Goal: Task Accomplishment & Management: Manage account settings

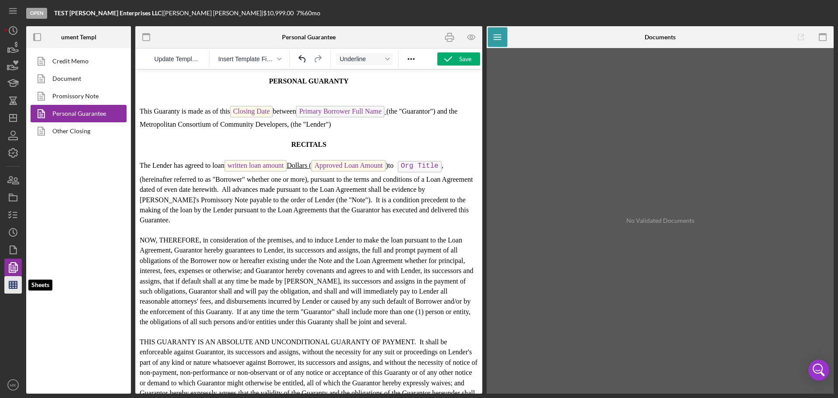
click at [14, 286] on line "button" at bounding box center [13, 286] width 8 height 0
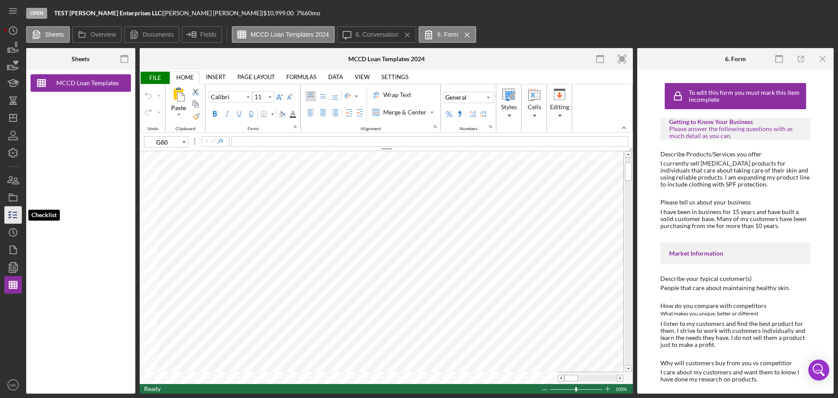
click at [14, 215] on line "button" at bounding box center [15, 215] width 4 height 0
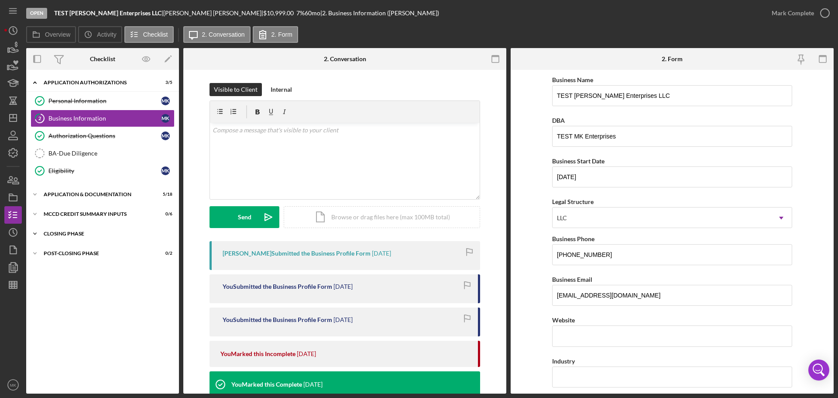
click at [72, 233] on div "Closing Phase" at bounding box center [106, 233] width 124 height 5
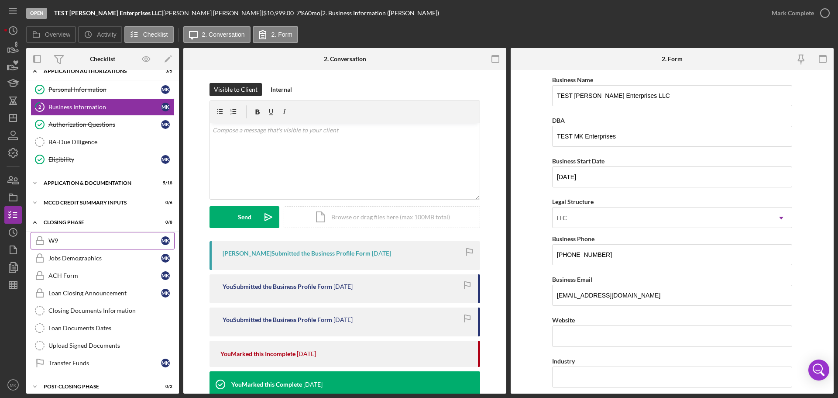
scroll to position [18, 0]
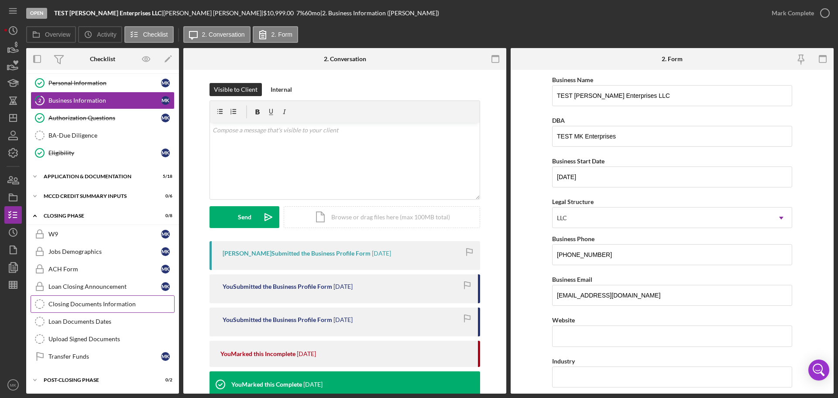
click at [121, 301] on div "Closing Documents Information" at bounding box center [111, 303] width 126 height 7
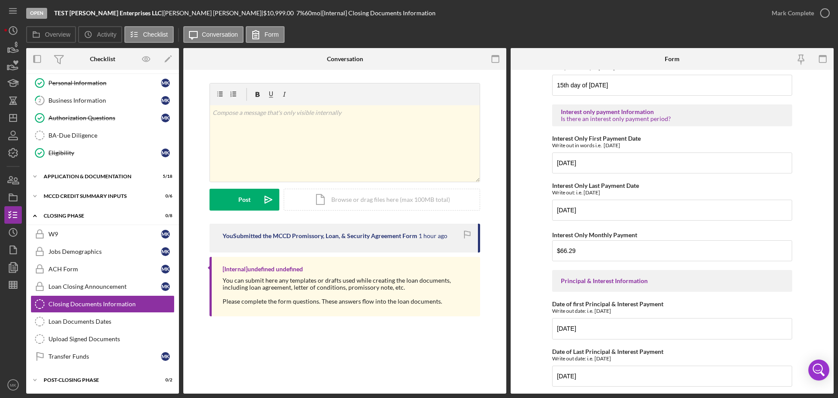
scroll to position [218, 0]
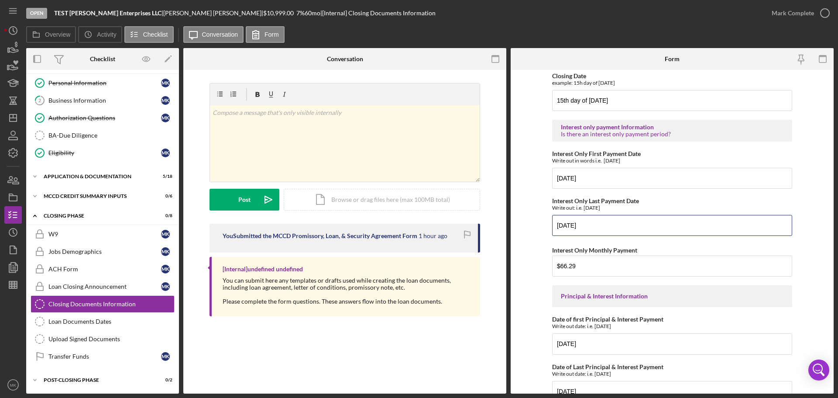
drag, startPoint x: 586, startPoint y: 222, endPoint x: 549, endPoint y: 222, distance: 37.5
click at [549, 222] on form "Approved Loan Amount 10,999 Day of Month Day of Month for payments (i.e. 1st, 1…" at bounding box center [672, 231] width 323 height 323
click at [585, 228] on input "[DATE]" at bounding box center [672, 225] width 240 height 21
type input "[DATE]"
drag, startPoint x: 585, startPoint y: 268, endPoint x: 535, endPoint y: 266, distance: 49.4
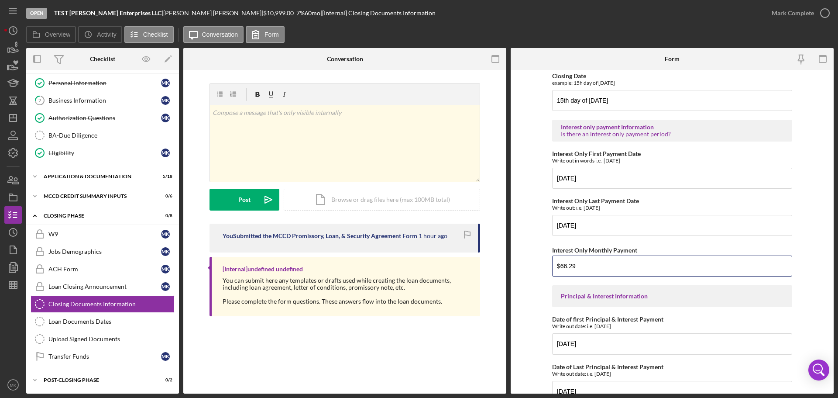
click at [535, 266] on form "Approved Loan Amount 10,999 Day of Month Day of Month for payments (i.e. 1st, 1…" at bounding box center [672, 231] width 323 height 323
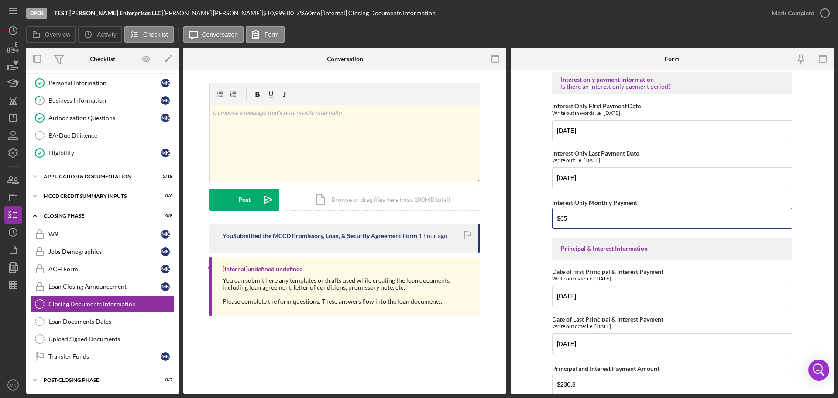
scroll to position [306, 0]
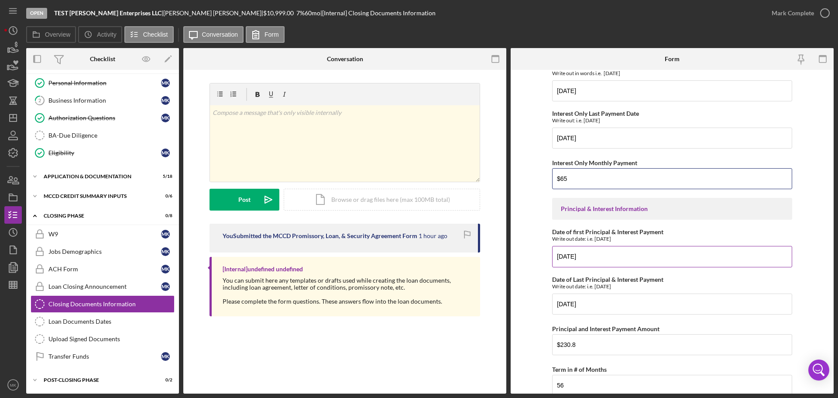
type input "$65"
drag, startPoint x: 579, startPoint y: 257, endPoint x: 557, endPoint y: 256, distance: 21.8
click at [557, 256] on input "[DATE]" at bounding box center [672, 256] width 240 height 21
click at [609, 256] on input "[DATE]" at bounding box center [672, 256] width 240 height 21
type input "[DATE]"
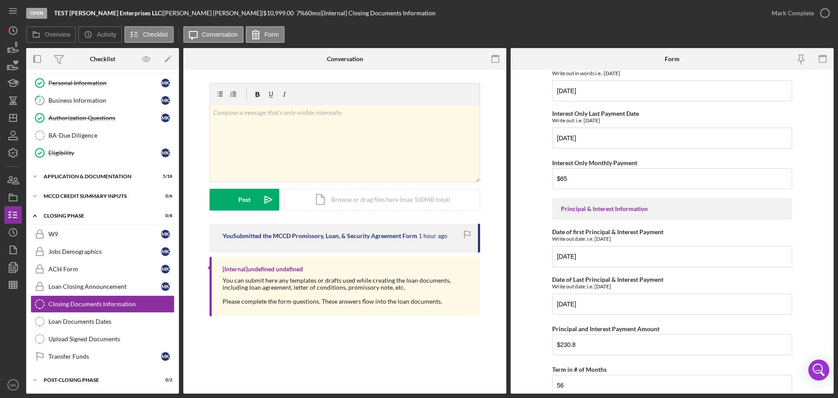
click at [821, 286] on form "Approved Loan Amount 10,999 Day of Month Day of Month for payments (i.e. 1st, 1…" at bounding box center [672, 231] width 323 height 323
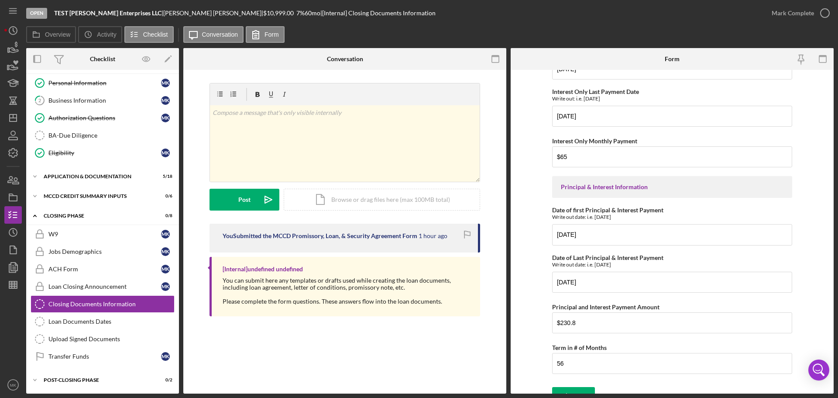
scroll to position [340, 0]
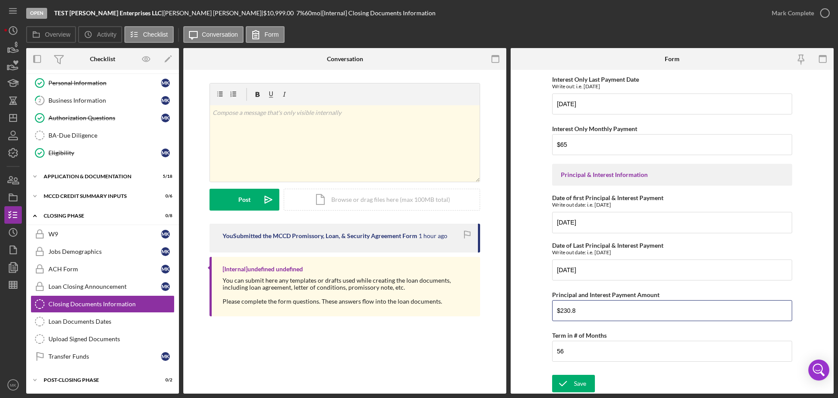
drag, startPoint x: 590, startPoint y: 308, endPoint x: 531, endPoint y: 307, distance: 58.9
click at [531, 307] on form "Approved Loan Amount 10,999 Day of Month Day of Month for payments (i.e. 1st, 1…" at bounding box center [672, 231] width 323 height 323
type input "$217.79"
drag, startPoint x: 572, startPoint y: 348, endPoint x: 521, endPoint y: 346, distance: 50.7
click at [521, 346] on form "Approved Loan Amount 10,999 Day of Month Day of Month for payments (i.e. 1st, 1…" at bounding box center [672, 231] width 323 height 323
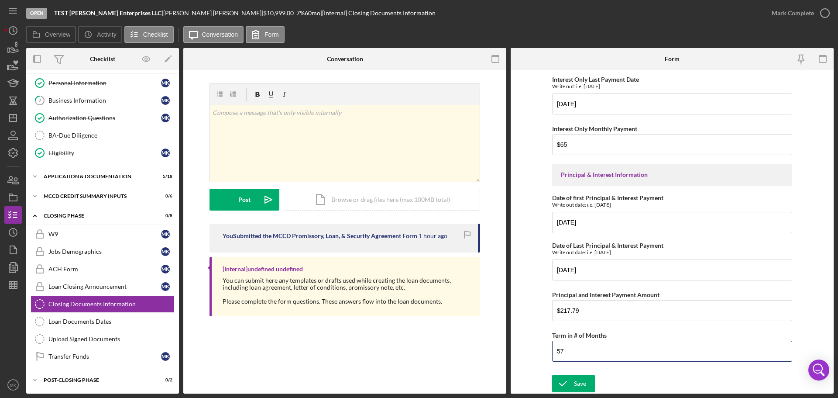
type input "57"
click at [813, 169] on form "Approved Loan Amount 10,999 Day of Month Day of Month for payments (i.e. 1st, 1…" at bounding box center [672, 231] width 323 height 323
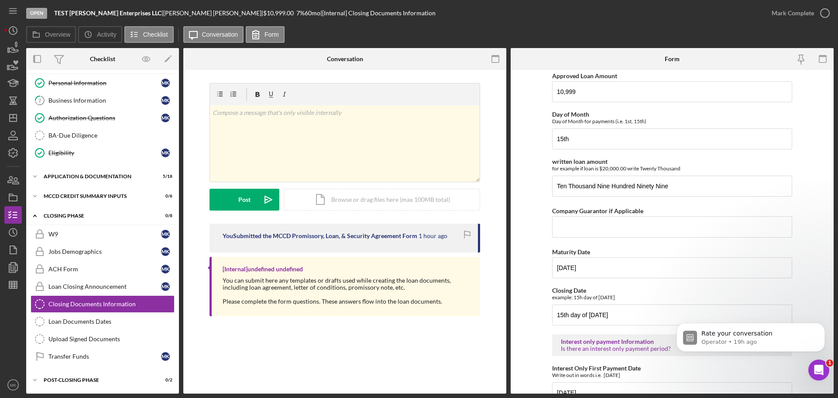
scroll to position [0, 0]
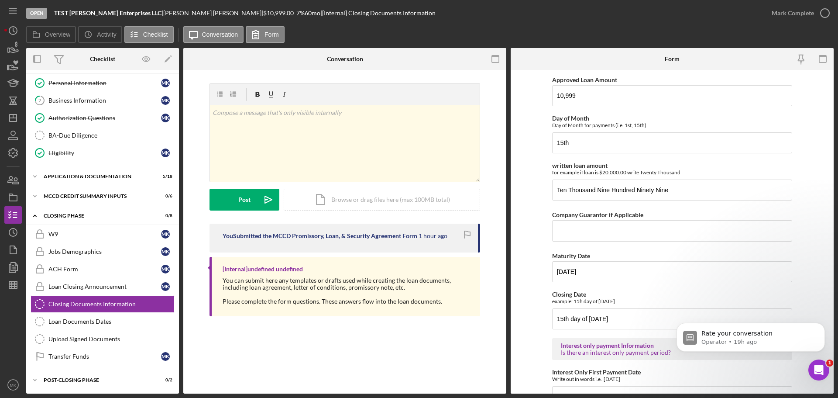
click at [265, 339] on div "Closing Documents Information Closing Documents Information v Color teal Color …" at bounding box center [344, 231] width 323 height 323
click at [35, 195] on icon "Icon/Expander" at bounding box center [34, 195] width 17 height 17
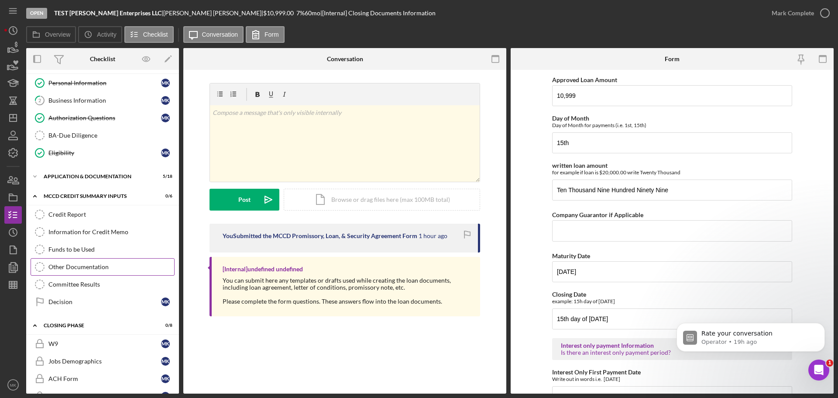
click at [107, 267] on div "Other Documentation" at bounding box center [111, 266] width 126 height 7
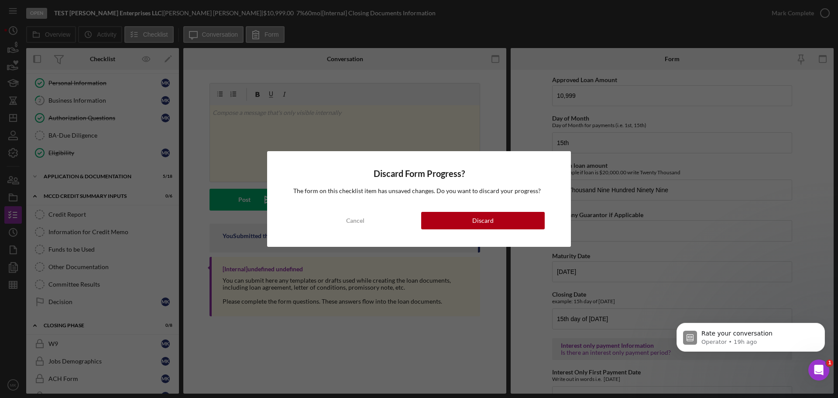
click at [451, 344] on div "Discard Form Progress? The form on this checklist item has unsaved changes. Do …" at bounding box center [419, 199] width 838 height 398
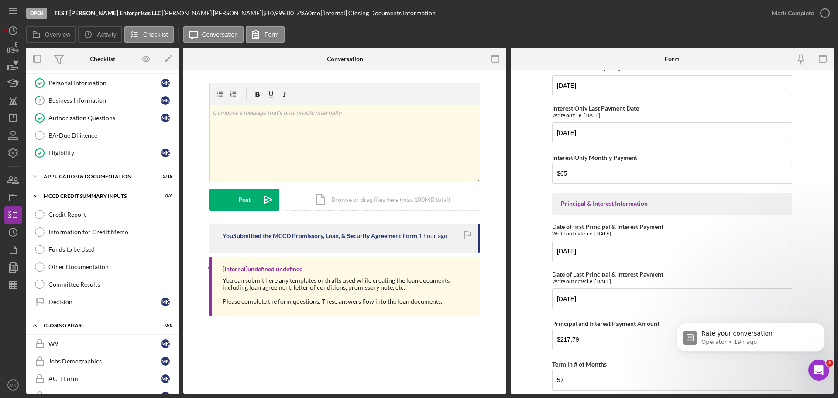
scroll to position [340, 0]
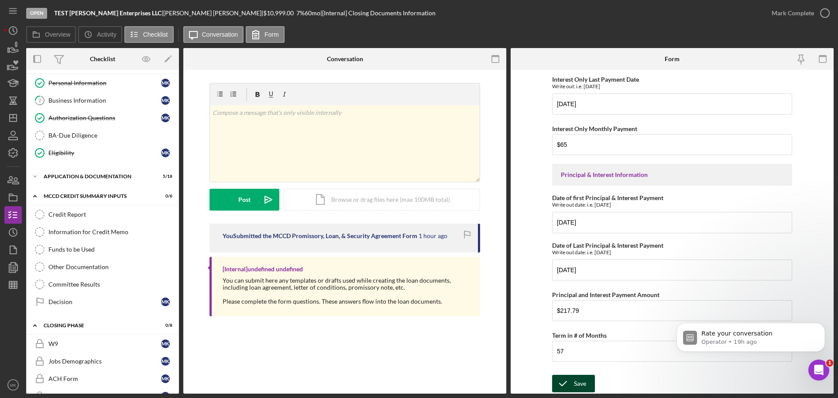
click at [583, 385] on div "Save" at bounding box center [580, 383] width 12 height 17
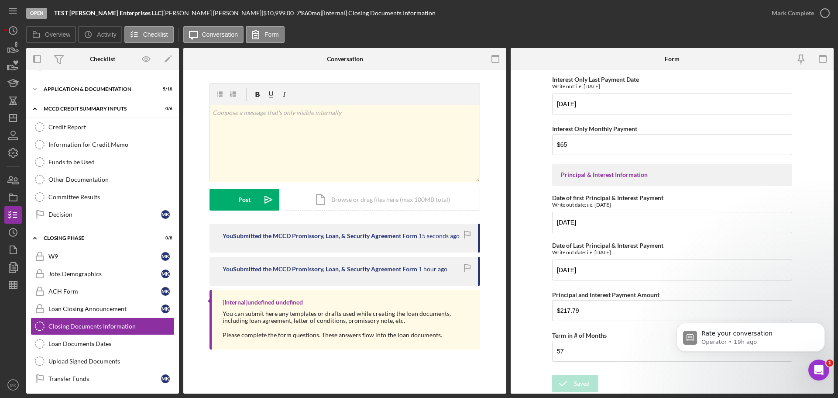
scroll to position [62, 0]
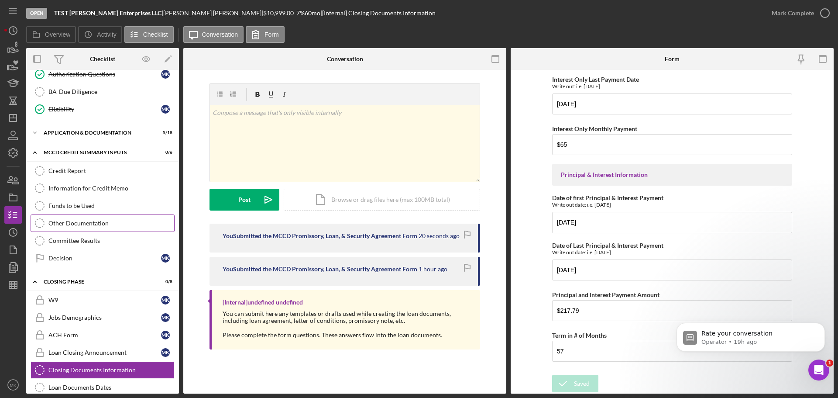
click at [92, 221] on div "Other Documentation" at bounding box center [111, 223] width 126 height 7
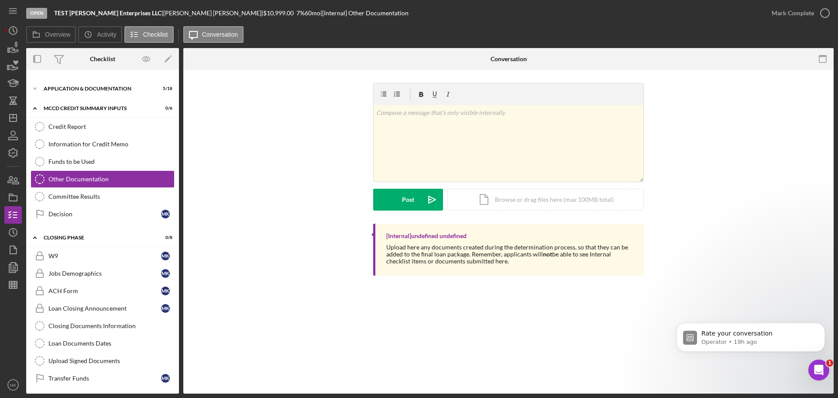
scroll to position [127, 0]
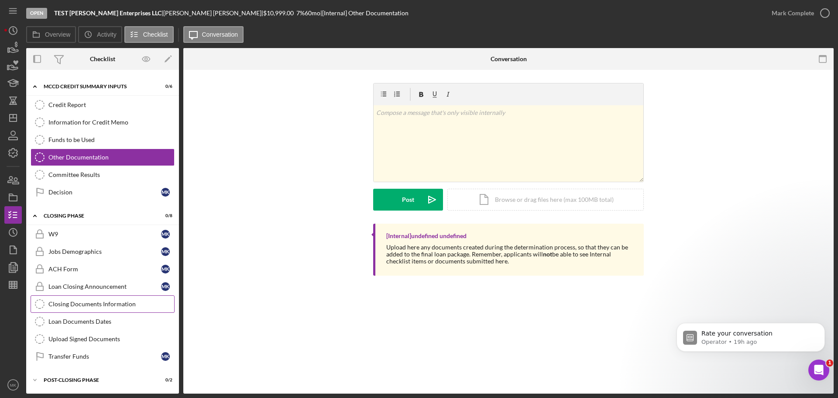
click at [130, 303] on div "Closing Documents Information" at bounding box center [111, 303] width 126 height 7
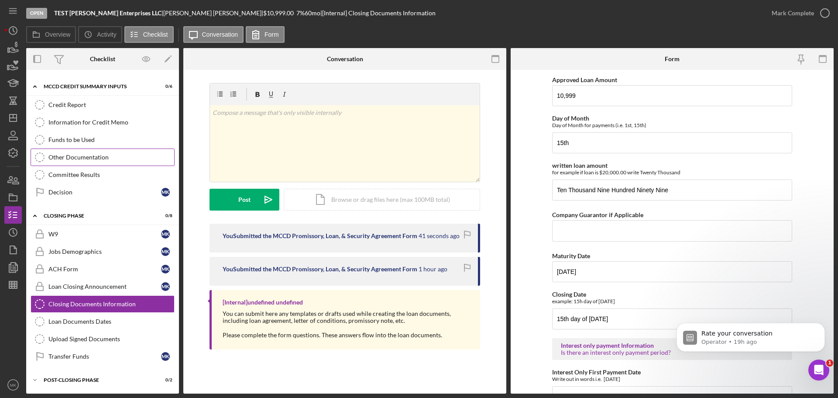
click at [100, 157] on div "Other Documentation" at bounding box center [111, 157] width 126 height 7
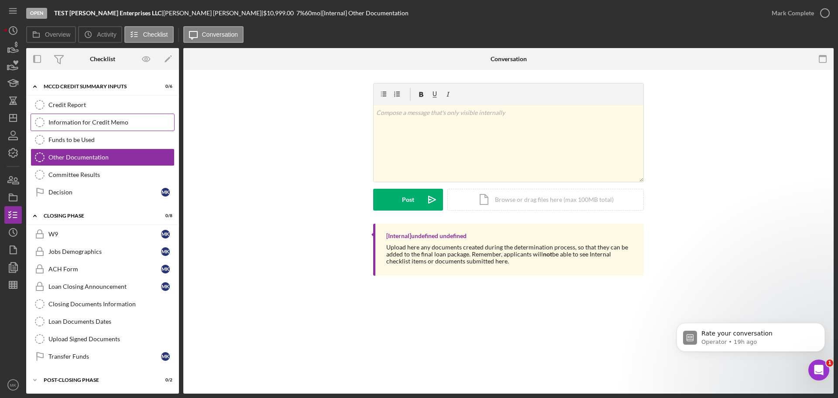
click at [114, 124] on div "Information for Credit Memo" at bounding box center [111, 122] width 126 height 7
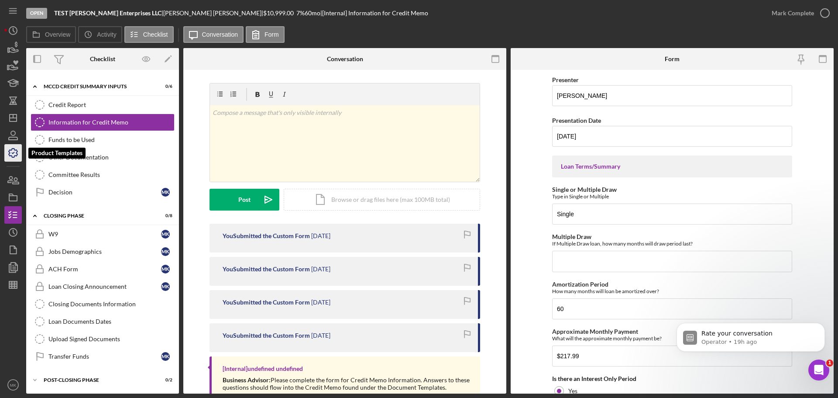
click at [13, 157] on icon "button" at bounding box center [13, 152] width 9 height 9
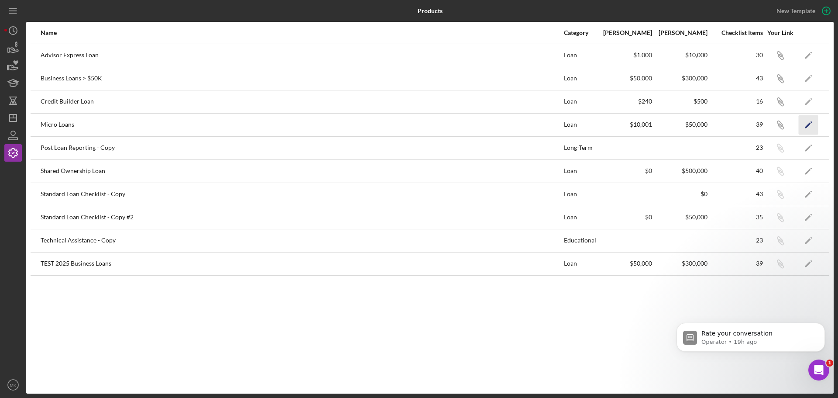
click at [809, 123] on icon "Icon/Edit" at bounding box center [809, 125] width 20 height 20
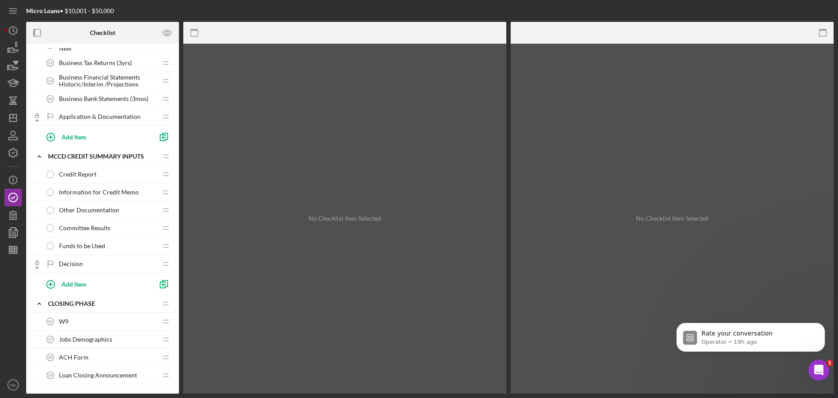
scroll to position [377, 0]
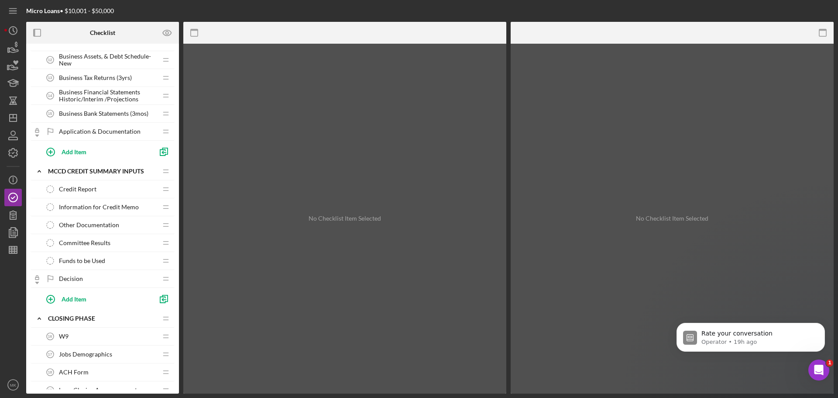
click at [117, 207] on span "Information for Credit Memo" at bounding box center [99, 206] width 80 height 7
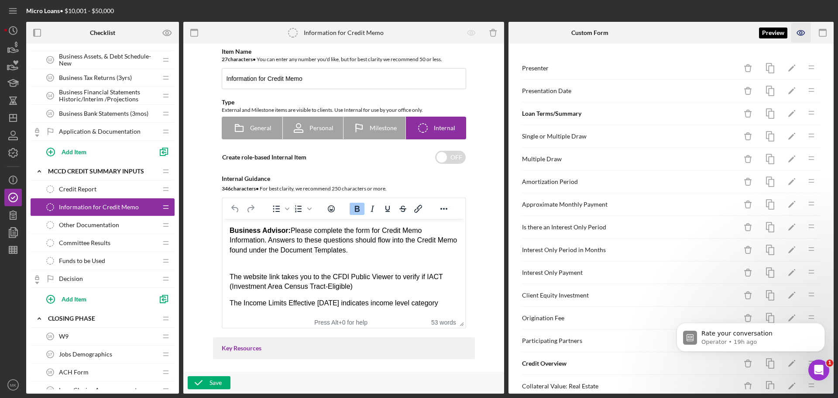
click at [803, 31] on icon "button" at bounding box center [800, 33] width 7 height 5
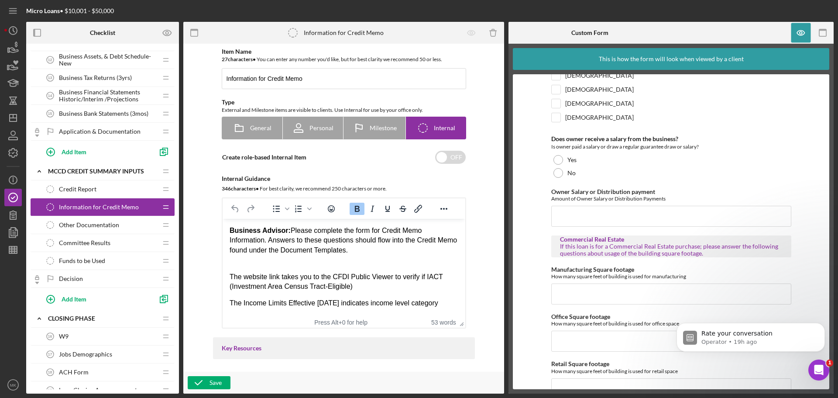
scroll to position [1590, 0]
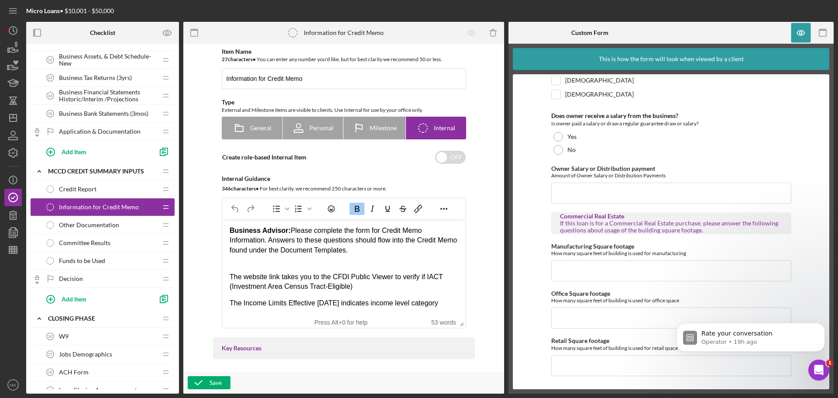
click at [105, 224] on span "Other Documentation" at bounding box center [89, 224] width 60 height 7
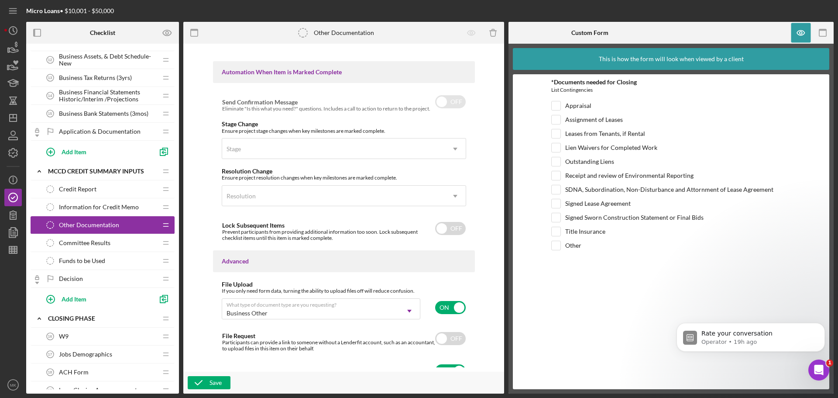
scroll to position [526, 0]
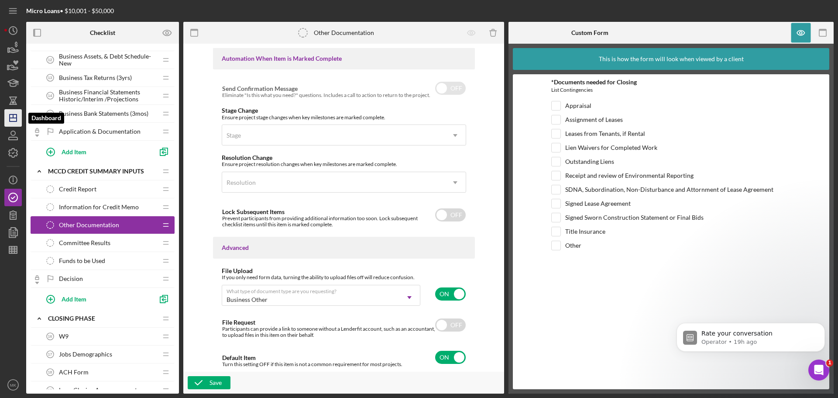
click at [13, 117] on line "button" at bounding box center [13, 115] width 0 height 3
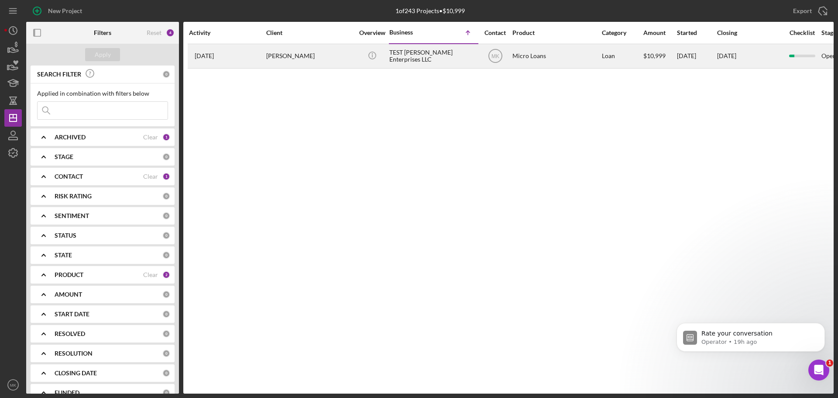
click at [437, 55] on div "TEST [PERSON_NAME] Enterprises LLC" at bounding box center [432, 56] width 87 height 23
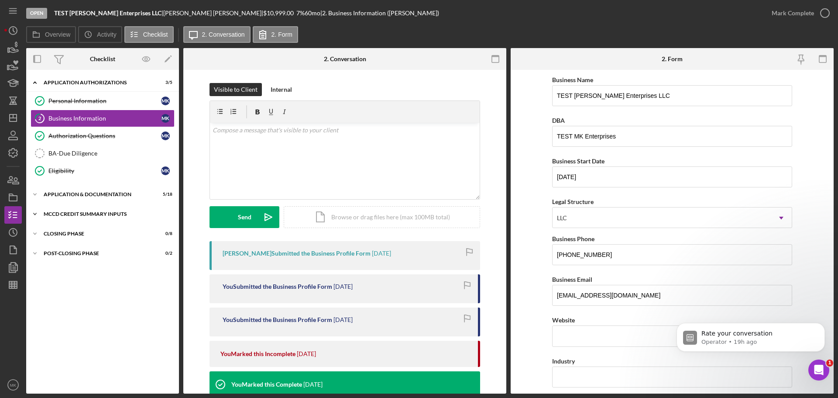
click at [35, 213] on icon "Icon/Expander" at bounding box center [34, 213] width 17 height 17
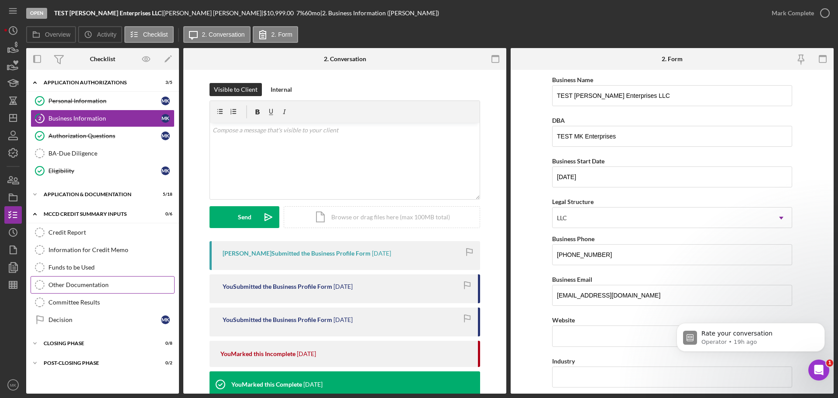
click at [102, 285] on div "Other Documentation" at bounding box center [111, 284] width 126 height 7
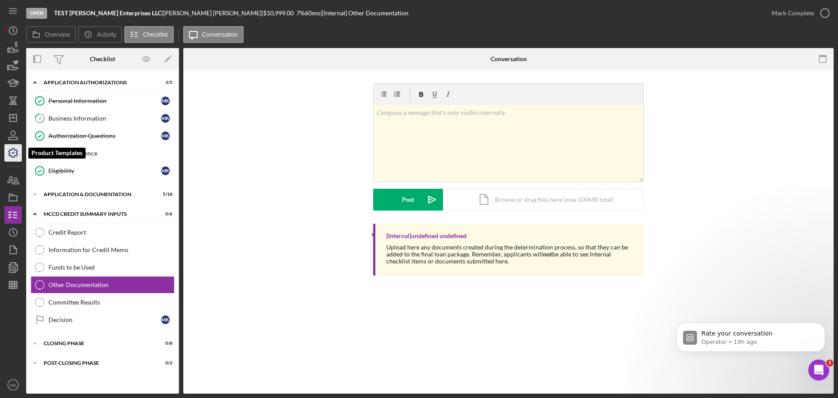
click at [12, 152] on icon "button" at bounding box center [13, 153] width 22 height 22
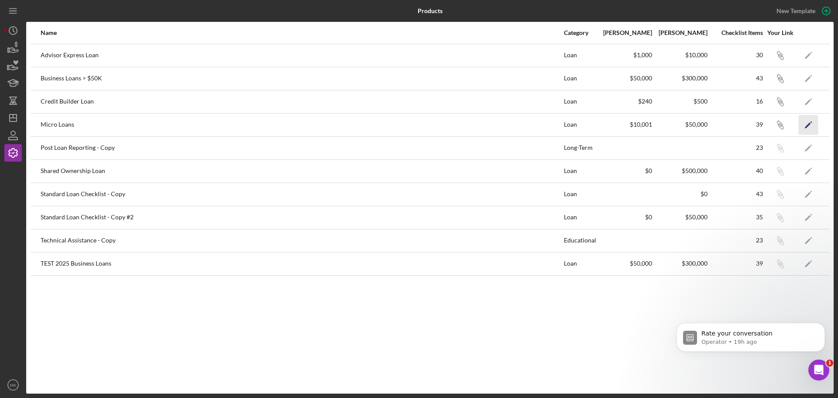
click at [809, 122] on icon "Icon/Edit" at bounding box center [809, 125] width 20 height 20
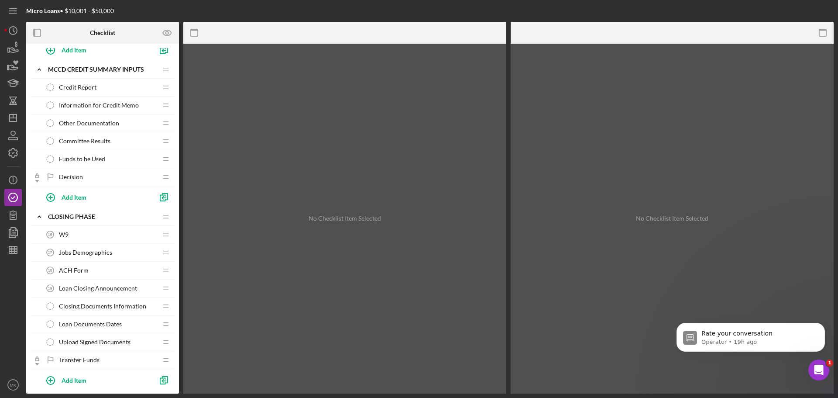
scroll to position [480, 0]
click at [111, 120] on span "Other Documentation" at bounding box center [89, 121] width 60 height 7
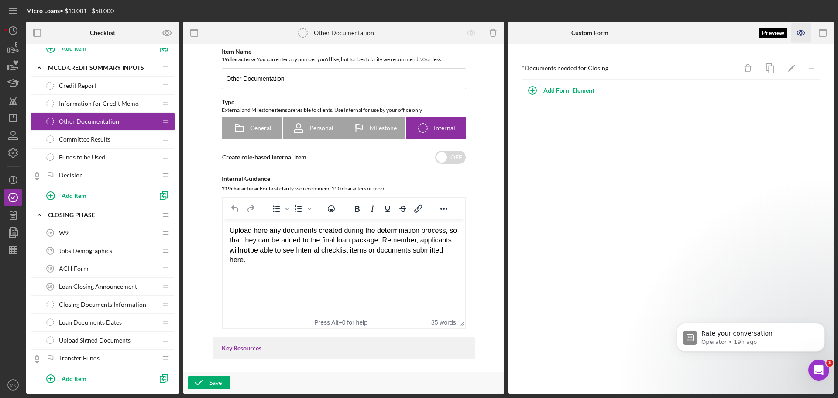
click at [799, 31] on icon "button" at bounding box center [800, 33] width 7 height 5
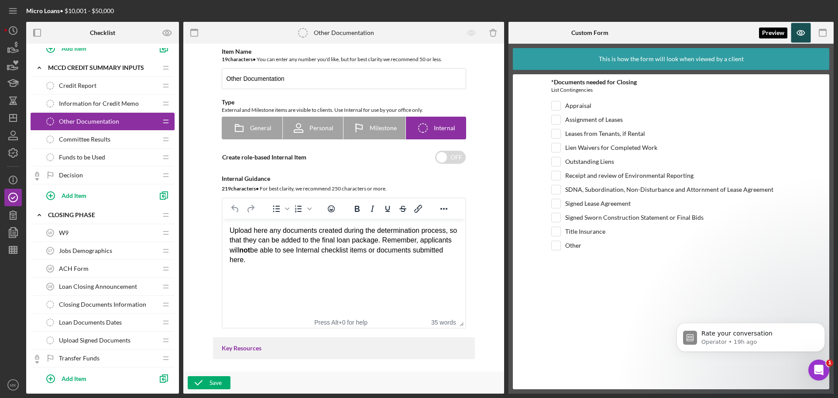
click at [799, 31] on icon "button" at bounding box center [800, 33] width 7 height 5
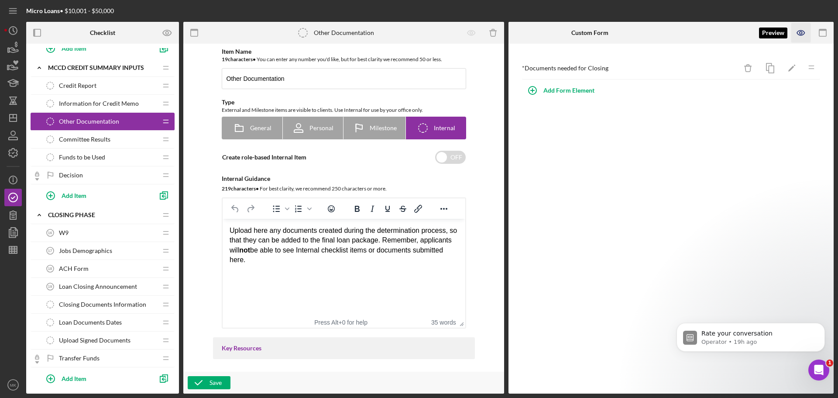
click at [799, 31] on icon "button" at bounding box center [800, 33] width 7 height 5
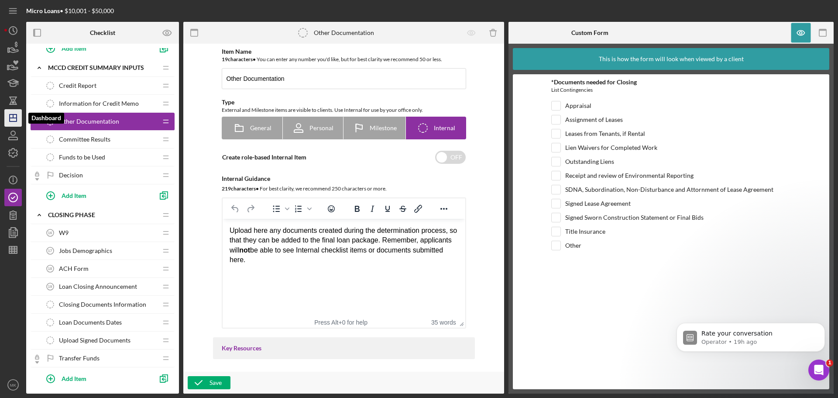
click at [15, 116] on icon "Icon/Dashboard" at bounding box center [13, 118] width 22 height 22
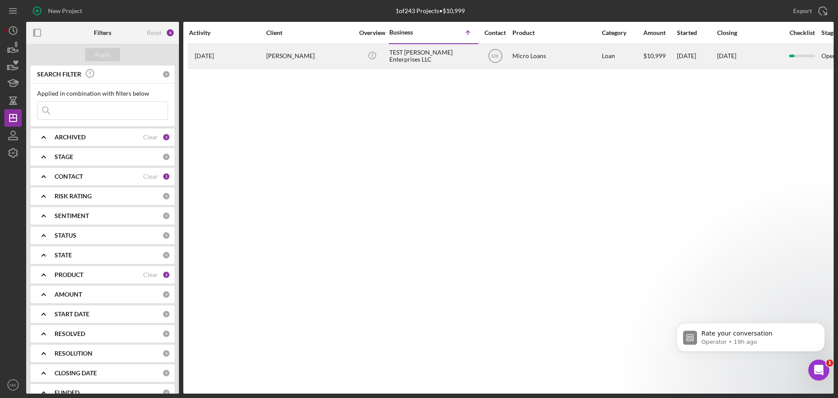
click at [425, 56] on div "TEST [PERSON_NAME] Enterprises LLC" at bounding box center [432, 56] width 87 height 23
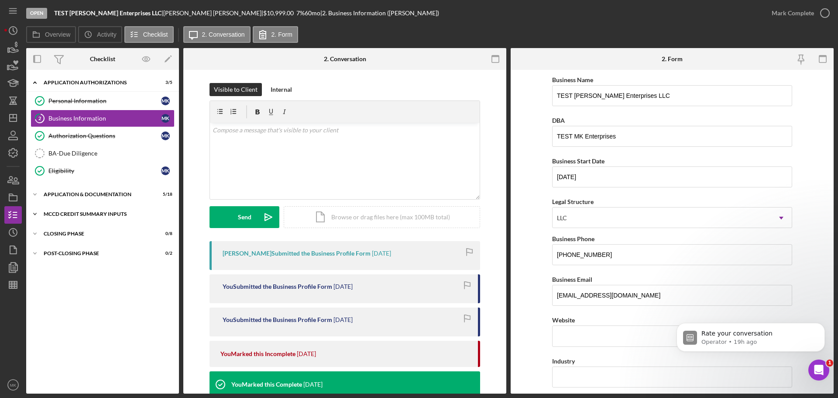
click at [36, 212] on icon "Icon/Expander" at bounding box center [34, 213] width 17 height 17
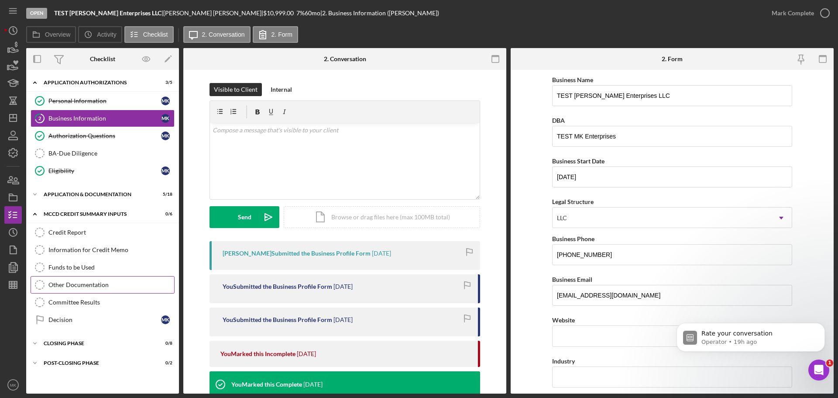
click at [85, 283] on div "Other Documentation" at bounding box center [111, 284] width 126 height 7
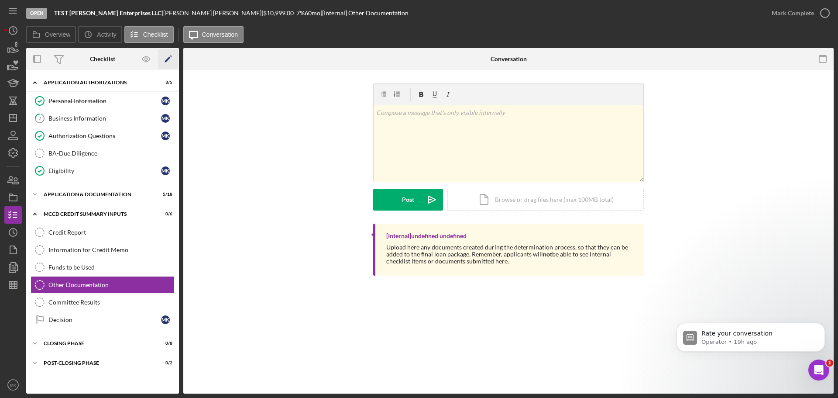
click at [167, 57] on icon "Icon/Edit" at bounding box center [168, 59] width 20 height 20
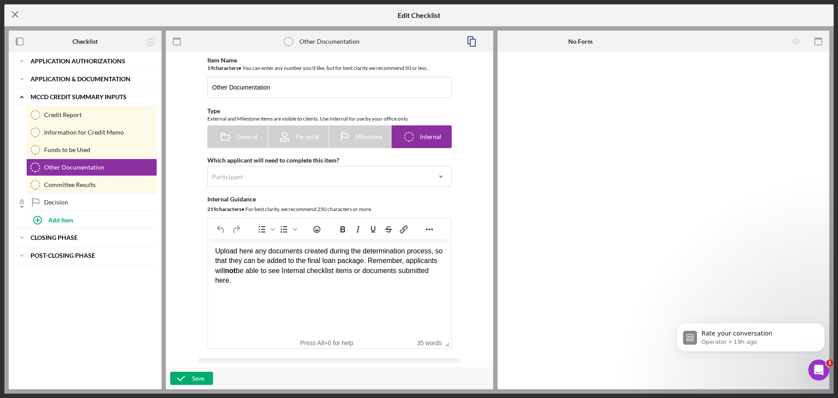
click at [14, 11] on icon "Icon/Menu Close" at bounding box center [15, 14] width 22 height 22
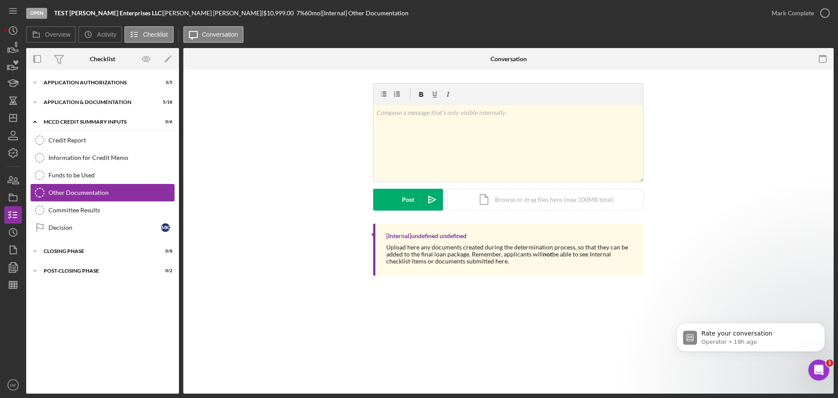
click at [151, 193] on div "Other Documentation" at bounding box center [111, 192] width 126 height 7
click at [52, 193] on div "Other Documentation" at bounding box center [111, 192] width 126 height 7
click at [165, 58] on icon "Icon/Edit" at bounding box center [168, 59] width 20 height 20
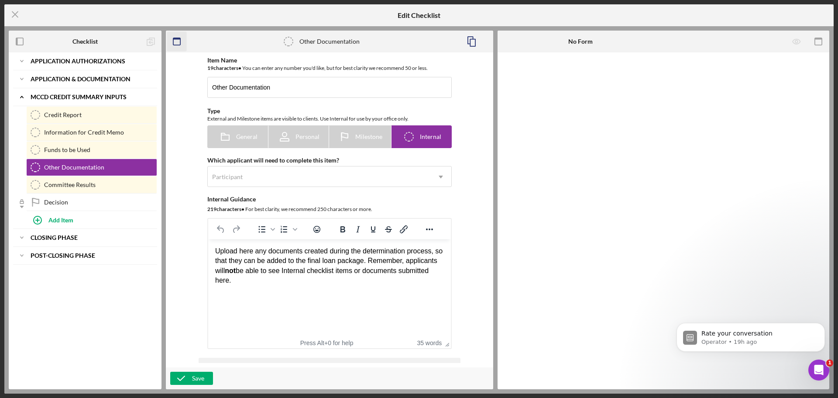
click at [177, 40] on icon "button" at bounding box center [177, 42] width 20 height 20
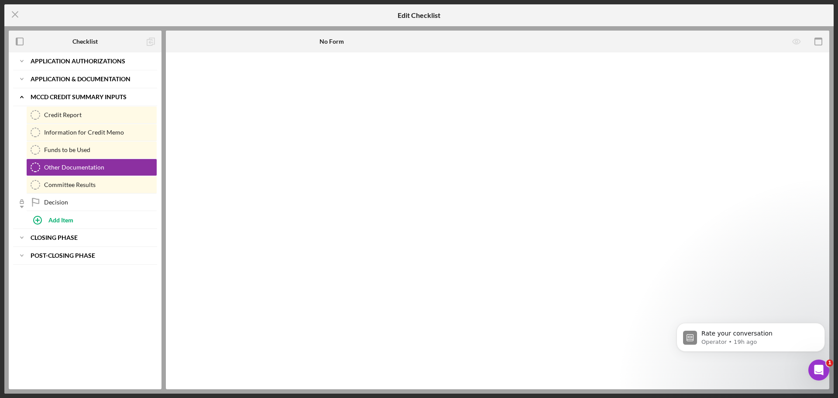
click at [177, 40] on div "No Form" at bounding box center [332, 42] width 332 height 22
click at [822, 40] on icon "button" at bounding box center [819, 42] width 20 height 20
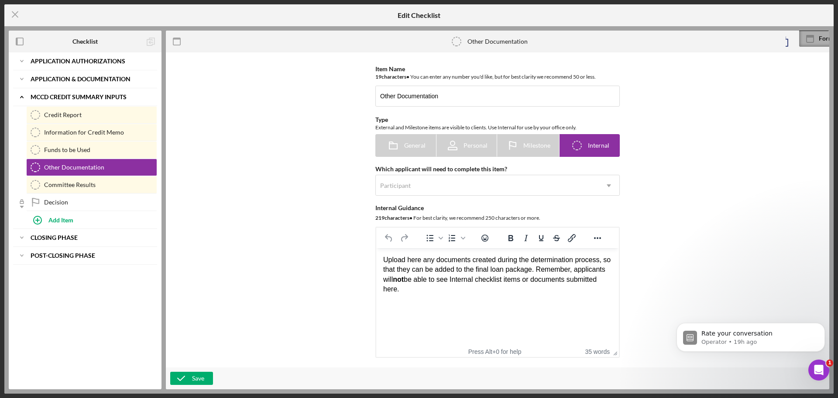
click at [814, 37] on icon at bounding box center [810, 36] width 8 height 3
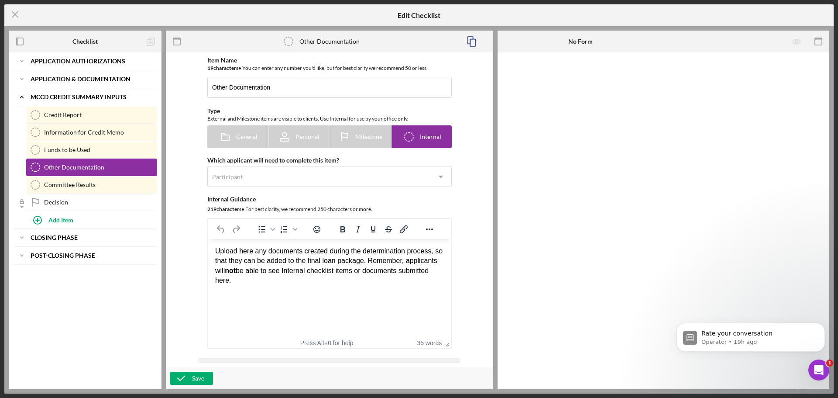
click at [95, 166] on div "Other Documentation" at bounding box center [100, 167] width 113 height 7
click at [290, 41] on icon "Other Documentation" at bounding box center [289, 42] width 22 height 22
click at [16, 14] on line at bounding box center [15, 15] width 6 height 6
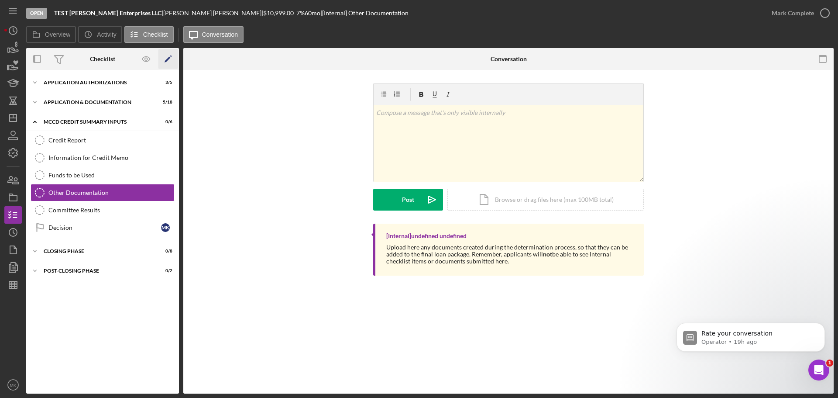
click at [168, 57] on icon "Icon/Edit" at bounding box center [168, 59] width 20 height 20
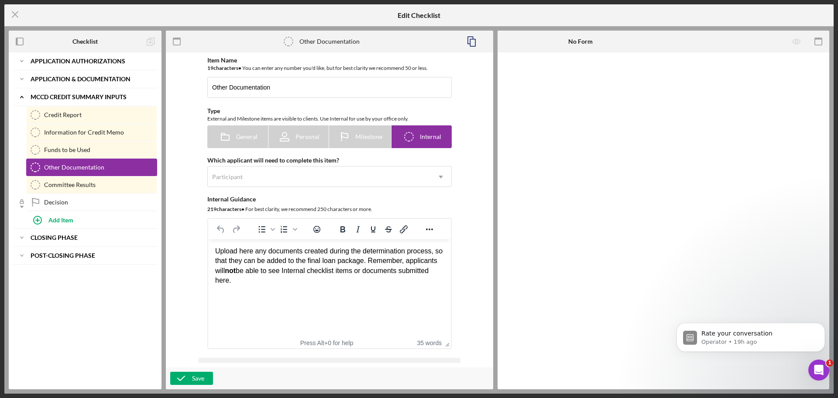
click at [115, 167] on div "Other Documentation" at bounding box center [100, 167] width 113 height 7
click at [64, 220] on div "Add Item" at bounding box center [60, 219] width 25 height 17
click at [146, 243] on div "Cancel" at bounding box center [143, 243] width 18 height 13
click at [22, 236] on icon "Icon/Expander" at bounding box center [21, 237] width 17 height 17
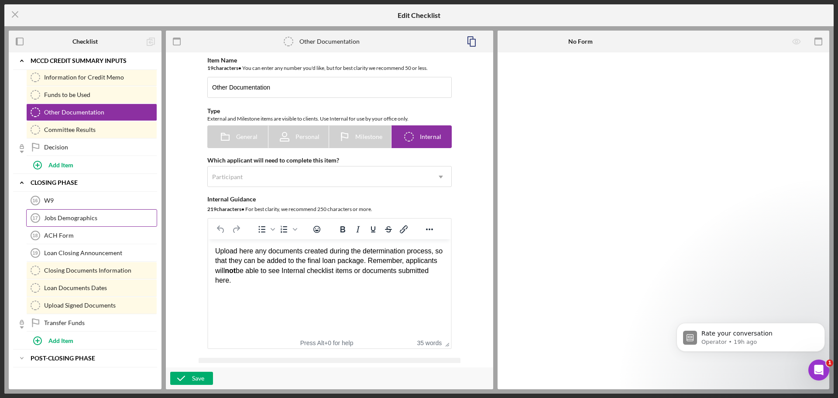
scroll to position [11, 0]
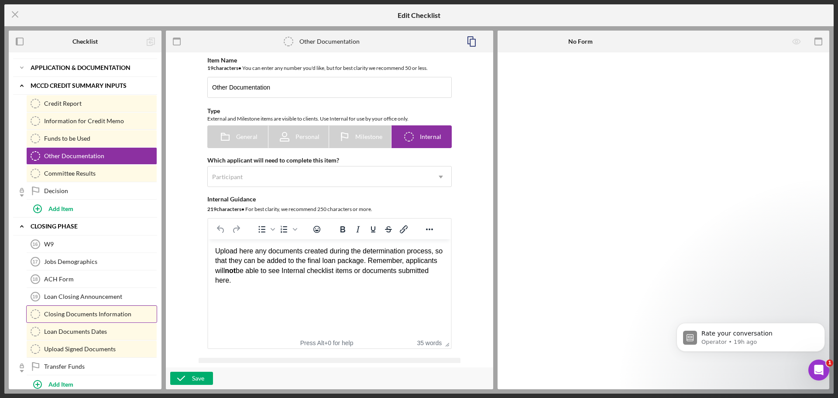
click at [131, 312] on div "Closing Documents Information" at bounding box center [100, 313] width 113 height 7
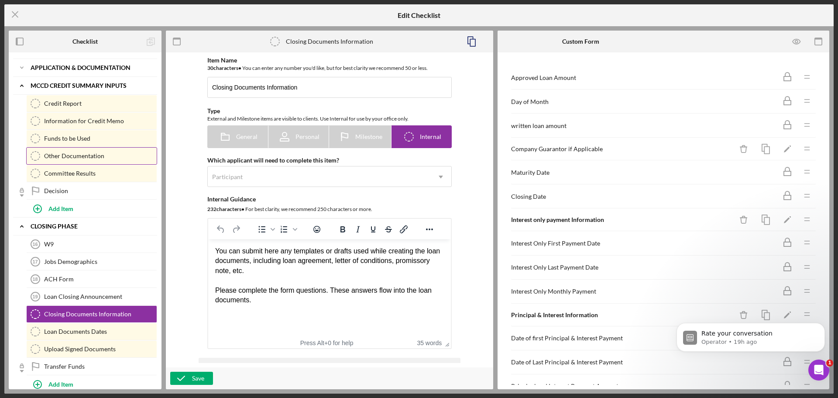
click at [94, 157] on div "Other Documentation" at bounding box center [100, 155] width 113 height 7
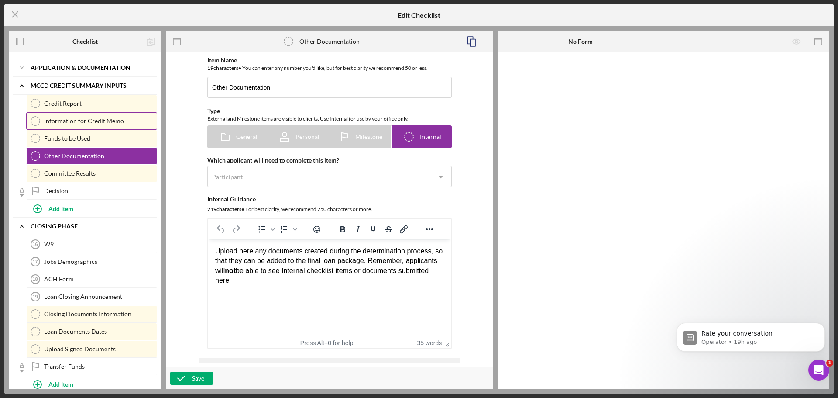
click at [106, 119] on div "Information for Credit Memo" at bounding box center [100, 120] width 113 height 7
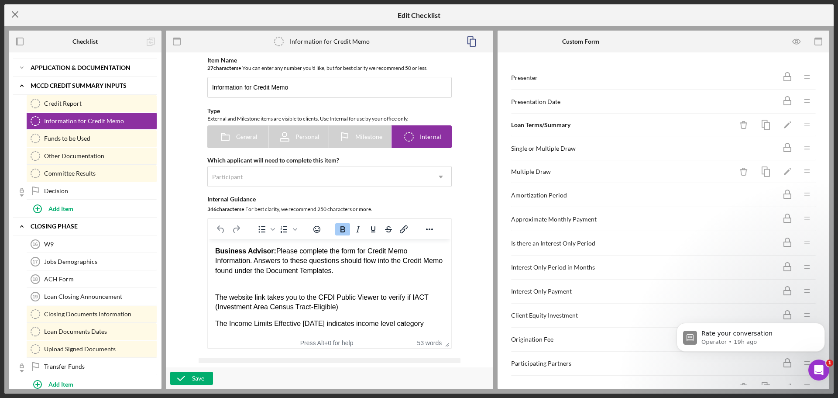
click at [15, 14] on line at bounding box center [15, 15] width 6 height 6
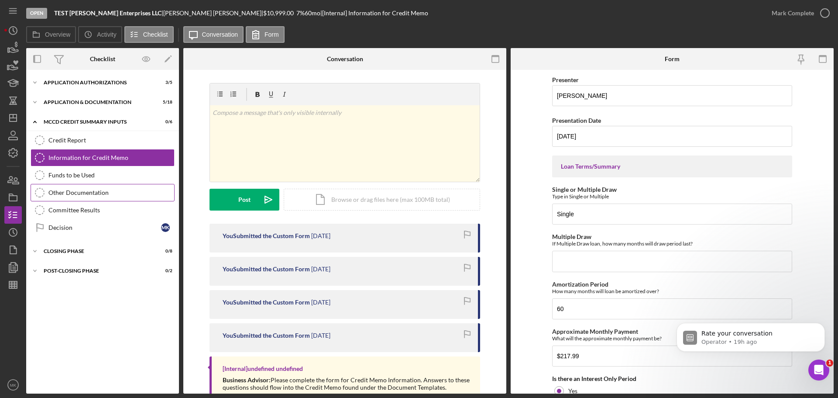
click at [101, 192] on div "Other Documentation" at bounding box center [111, 192] width 126 height 7
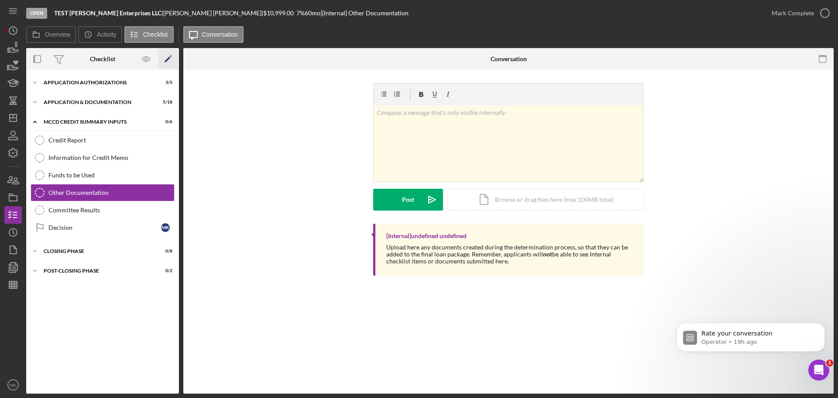
click at [165, 59] on icon "Icon/Edit" at bounding box center [168, 59] width 20 height 20
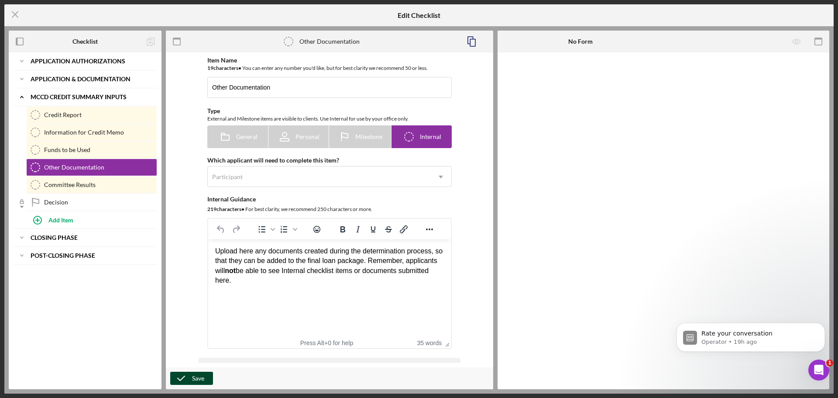
click at [195, 381] on div "Save" at bounding box center [198, 378] width 12 height 13
click at [13, 11] on icon "Icon/Menu Close" at bounding box center [15, 14] width 22 height 22
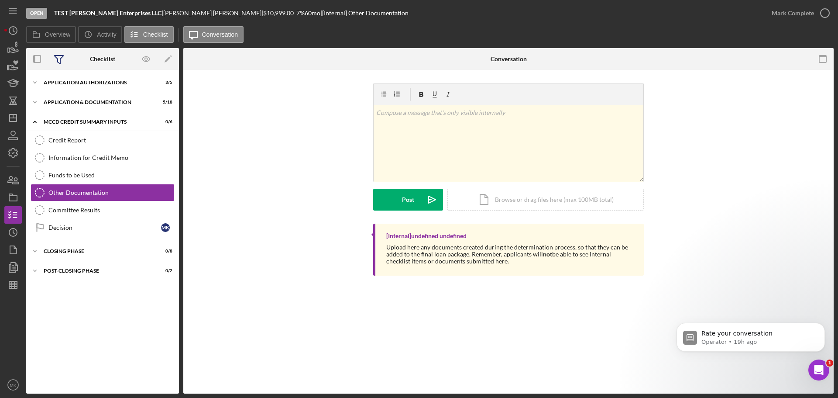
click at [58, 56] on icon at bounding box center [59, 59] width 22 height 22
click at [265, 128] on div "v Color teal Color pink Remove color Add row above Add row below Add column bef…" at bounding box center [508, 153] width 624 height 141
click at [14, 154] on icon "button" at bounding box center [13, 153] width 22 height 22
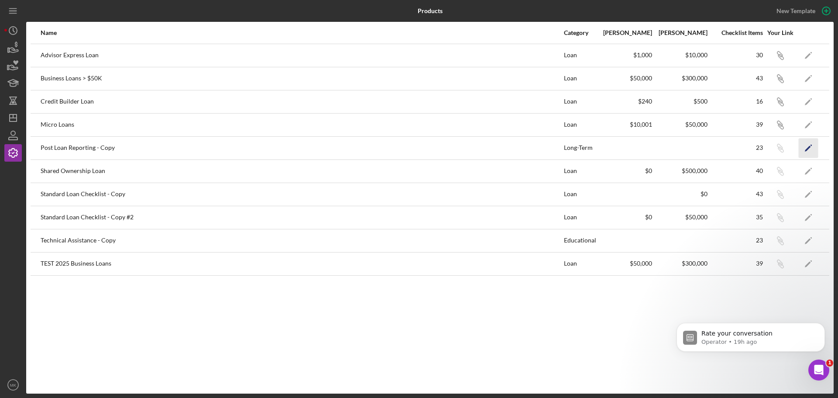
click at [807, 146] on icon "Icon/Edit" at bounding box center [809, 148] width 20 height 20
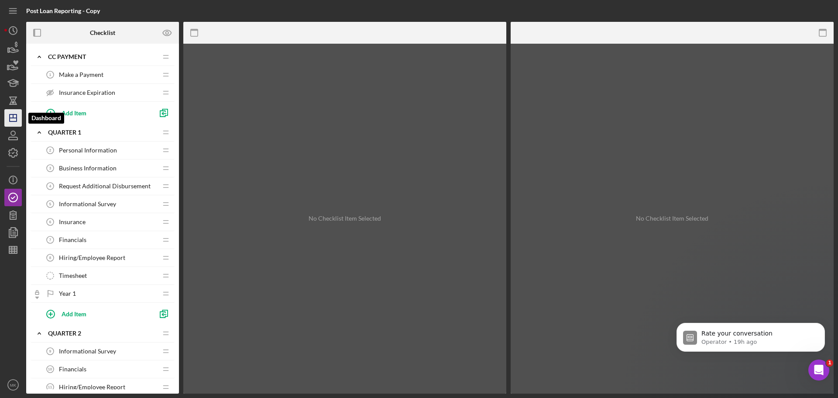
click at [13, 117] on line "button" at bounding box center [13, 115] width 0 height 3
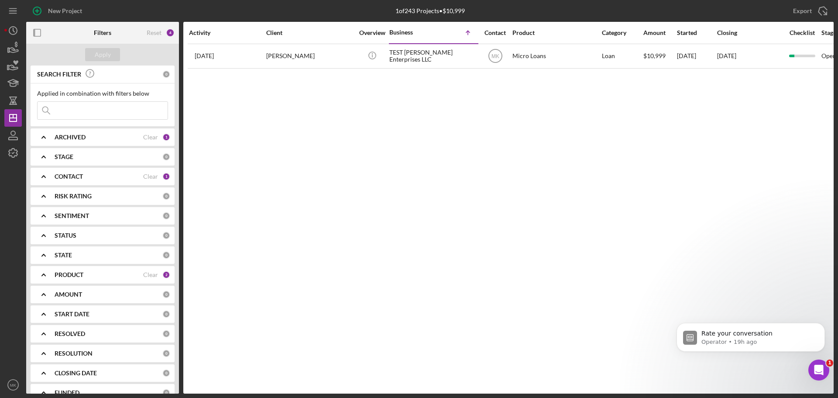
click at [819, 370] on icon "Open Intercom Messenger" at bounding box center [819, 370] width 14 height 14
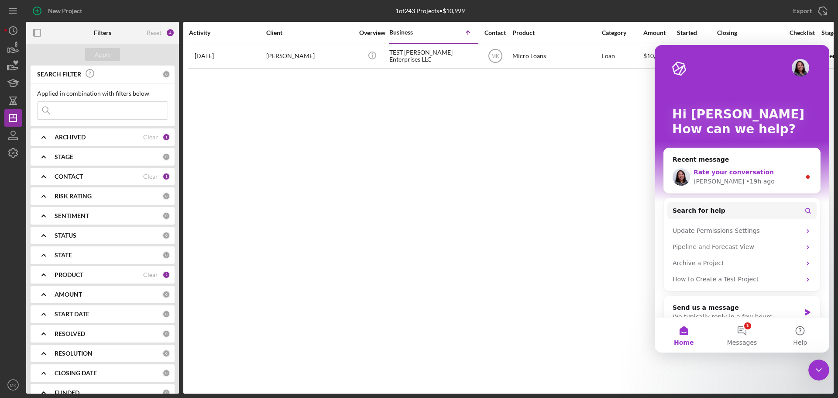
click at [724, 171] on span "Rate your conversation" at bounding box center [734, 172] width 80 height 7
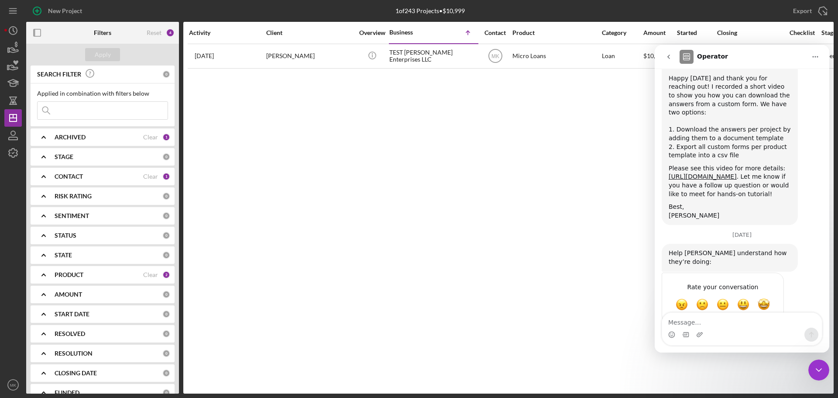
scroll to position [483, 0]
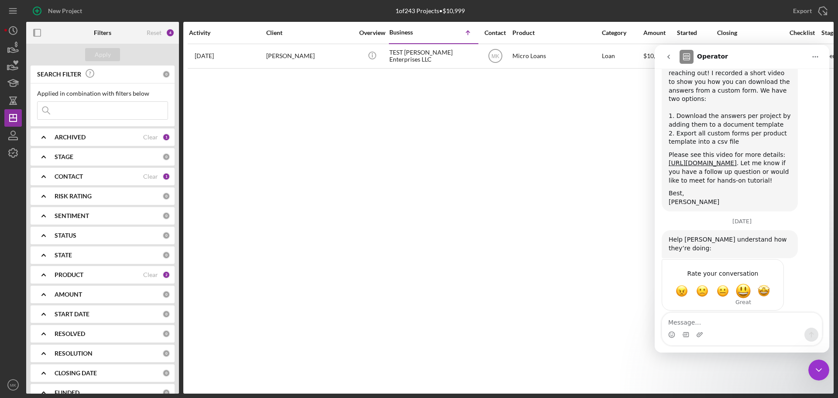
click at [743, 283] on span "Great" at bounding box center [744, 291] width 16 height 16
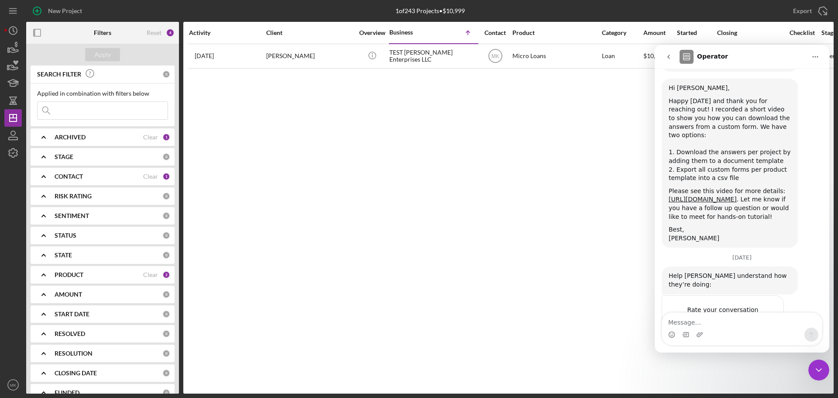
scroll to position [507, 0]
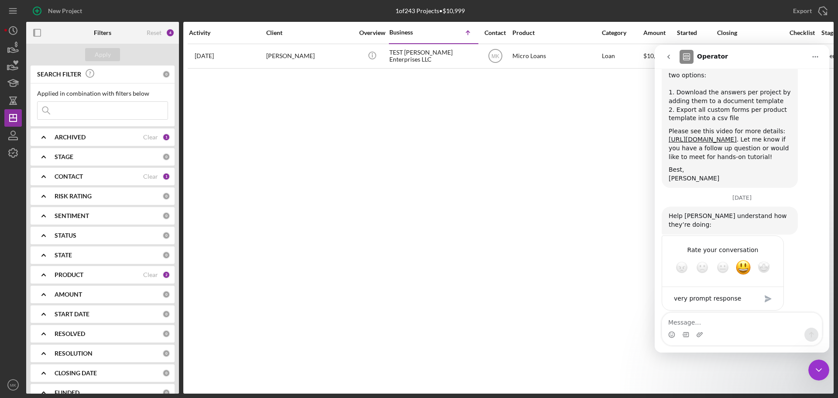
type textarea "very prompt response"
click at [771, 290] on div "Submit" at bounding box center [768, 298] width 17 height 17
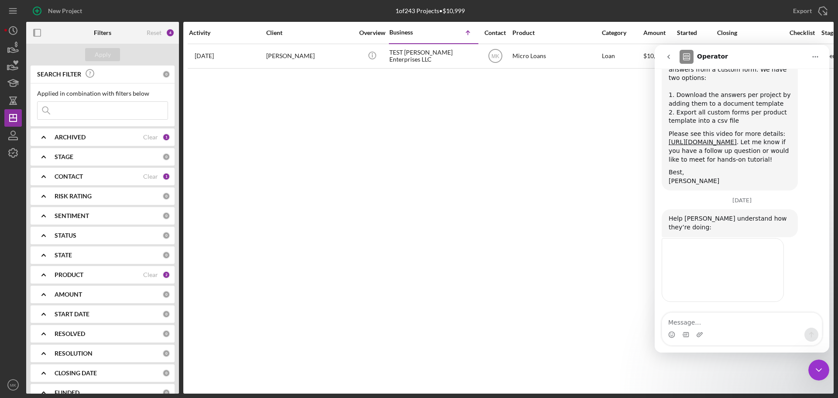
scroll to position [495, 0]
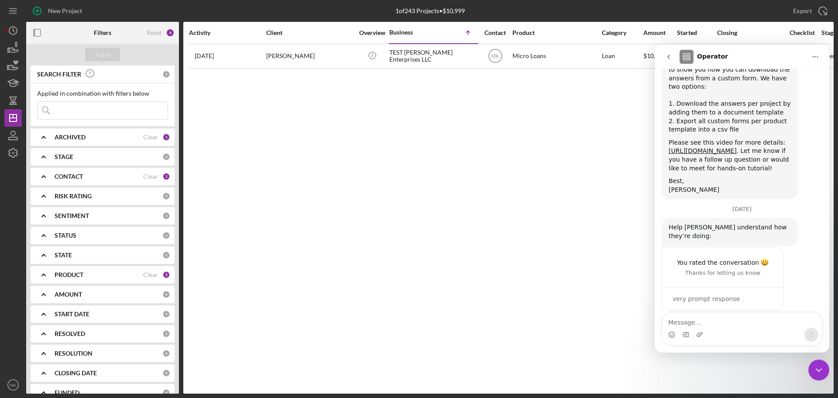
click at [819, 371] on icon "Close Intercom Messenger" at bounding box center [819, 369] width 6 height 3
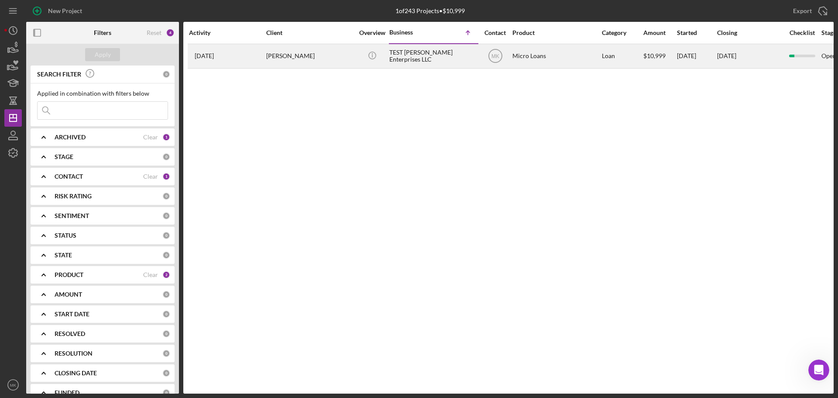
click at [435, 55] on div "TEST [PERSON_NAME] Enterprises LLC" at bounding box center [432, 56] width 87 height 23
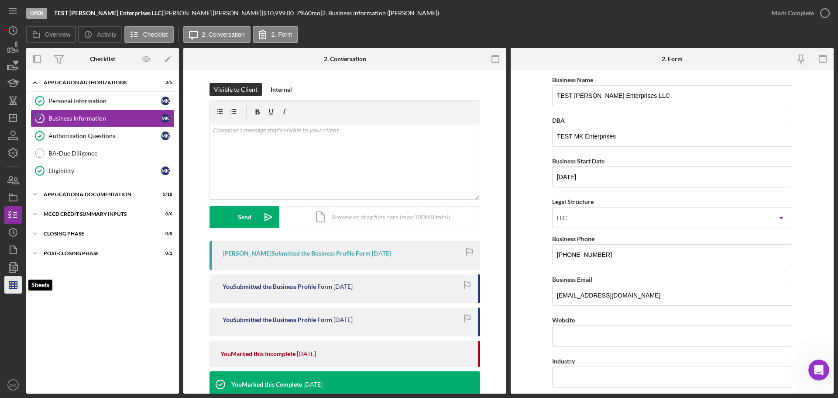
click at [12, 287] on line "button" at bounding box center [12, 284] width 0 height 7
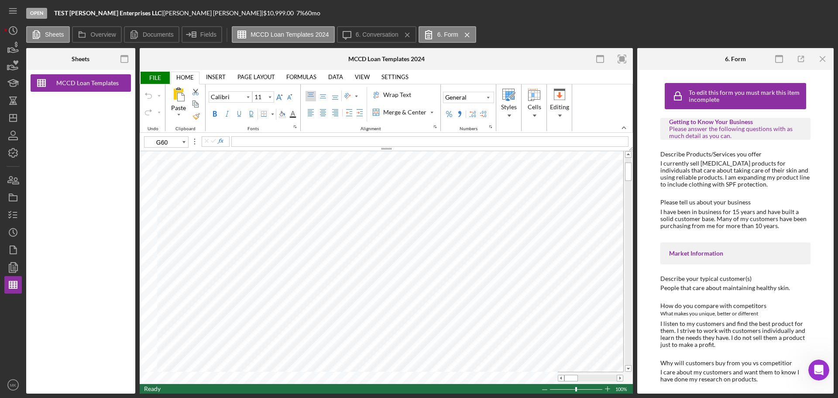
type input "B22"
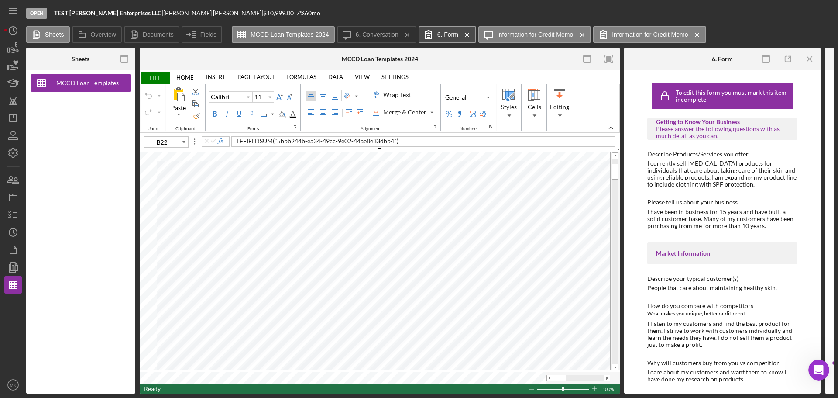
click at [451, 37] on label "6. Form" at bounding box center [447, 34] width 21 height 7
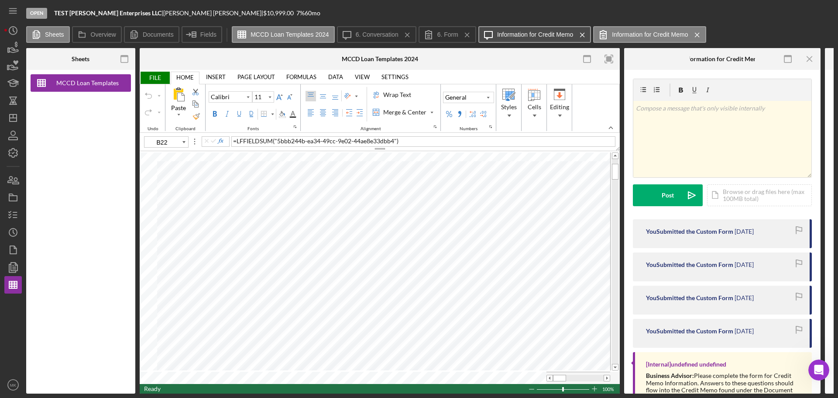
click at [537, 34] on label "Information for Credit Memo" at bounding box center [535, 34] width 76 height 7
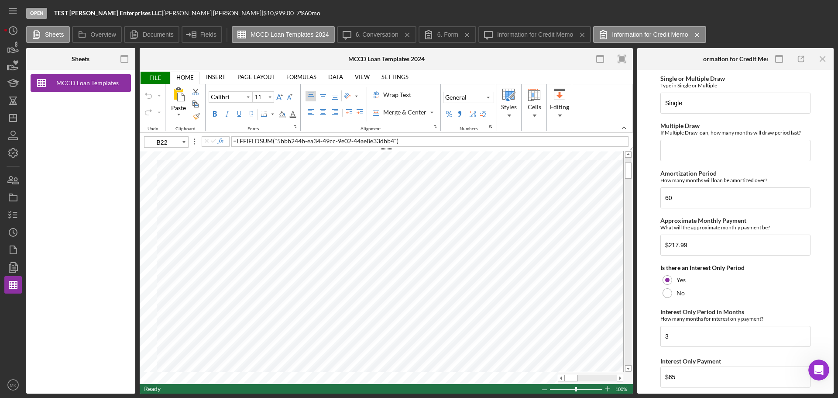
scroll to position [131, 0]
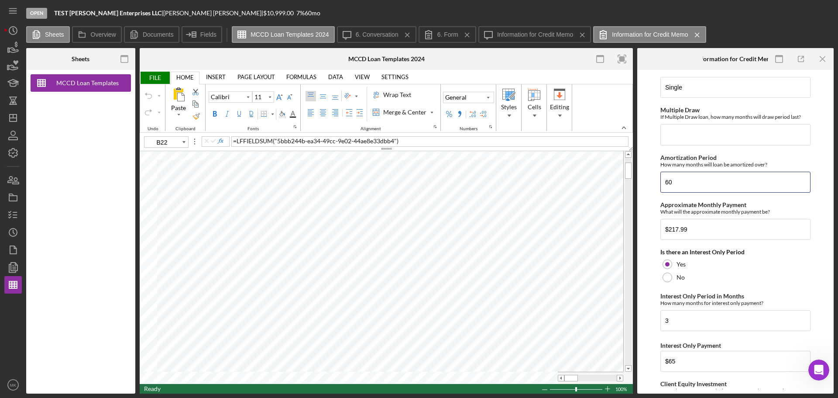
drag, startPoint x: 681, startPoint y: 185, endPoint x: 654, endPoint y: 182, distance: 27.2
click at [654, 181] on form "Presenter [PERSON_NAME] Presentation Date [DATE] Loan Terms/Summary Single or M…" at bounding box center [736, 231] width 188 height 315
type input "57"
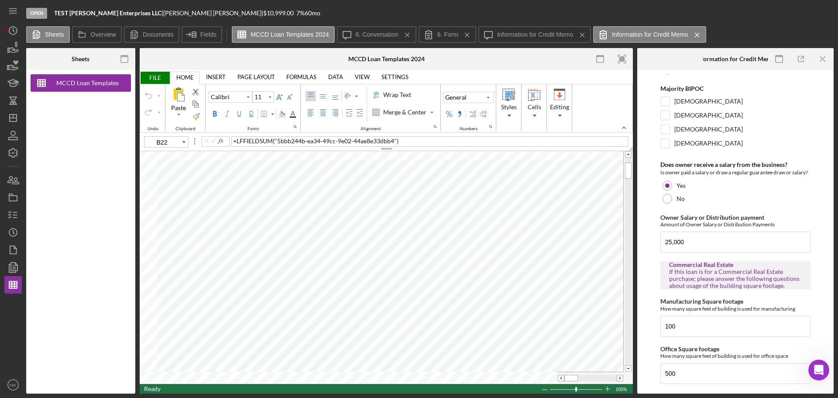
scroll to position [1792, 0]
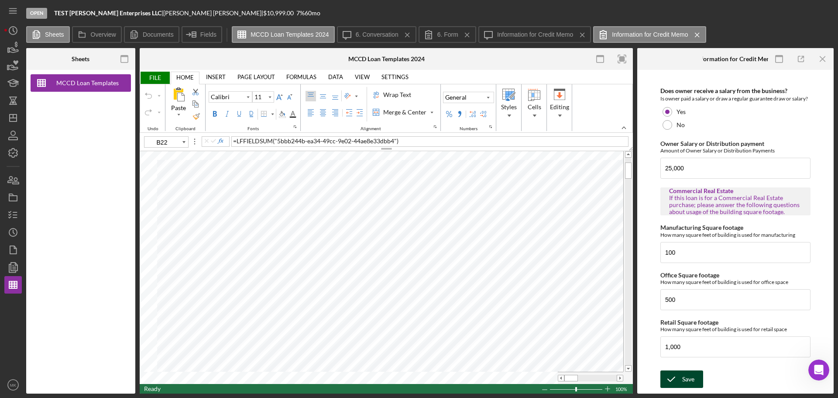
click at [687, 377] on div "Save" at bounding box center [688, 378] width 12 height 17
type input "E22"
click at [618, 378] on span at bounding box center [620, 378] width 6 height 6
click at [562, 377] on span at bounding box center [561, 378] width 6 height 6
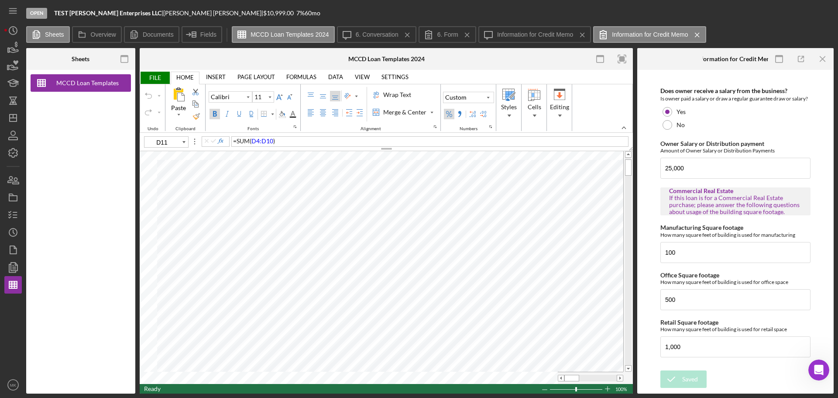
click at [450, 112] on div "Percent Style" at bounding box center [449, 113] width 7 height 7
click at [451, 114] on div "Percent Style" at bounding box center [449, 113] width 7 height 7
click at [157, 78] on span "FILE" at bounding box center [155, 78] width 30 height 12
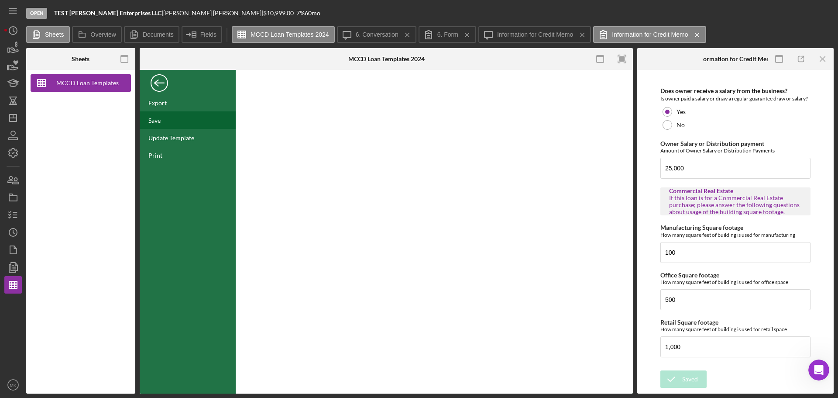
click at [157, 123] on div "Save" at bounding box center [154, 120] width 12 height 7
click at [160, 81] on div "Back" at bounding box center [159, 80] width 17 height 17
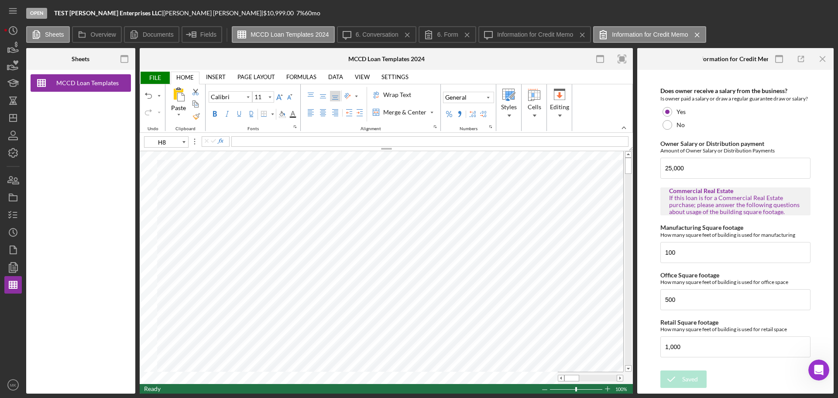
type input "F6"
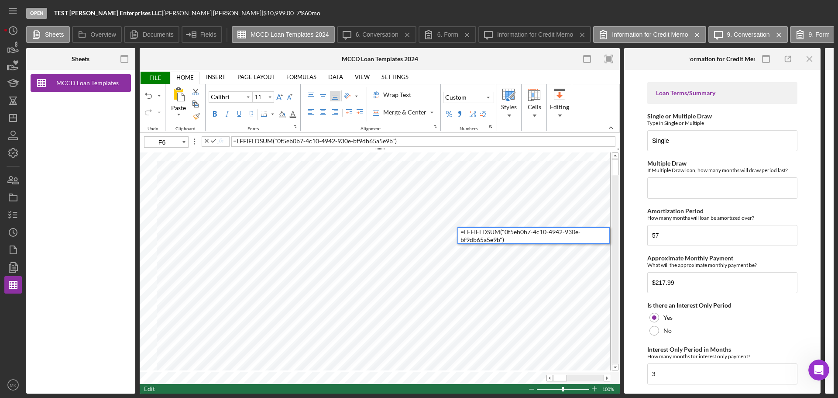
scroll to position [0, 0]
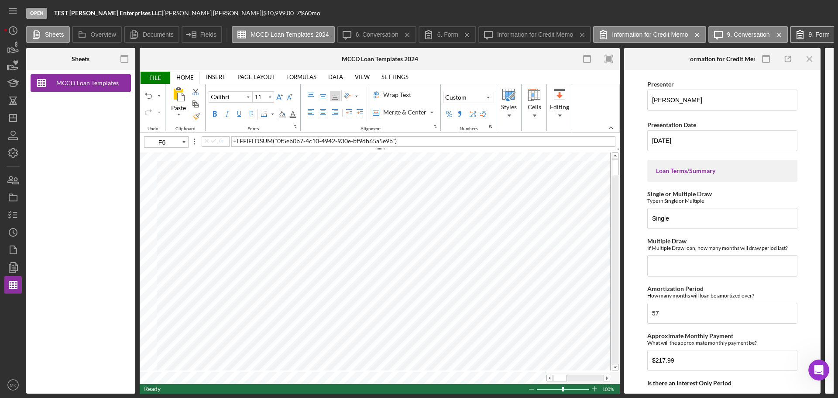
click at [817, 33] on label "9. Form" at bounding box center [819, 34] width 21 height 7
click at [698, 36] on icon "Icon/Menu Close" at bounding box center [697, 35] width 15 height 22
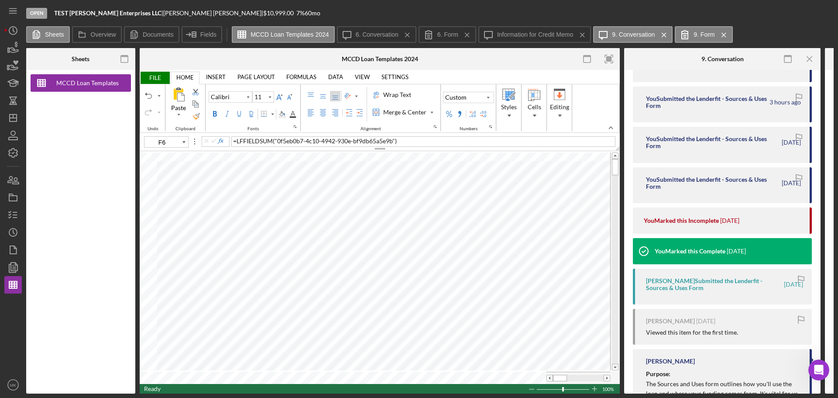
scroll to position [175, 0]
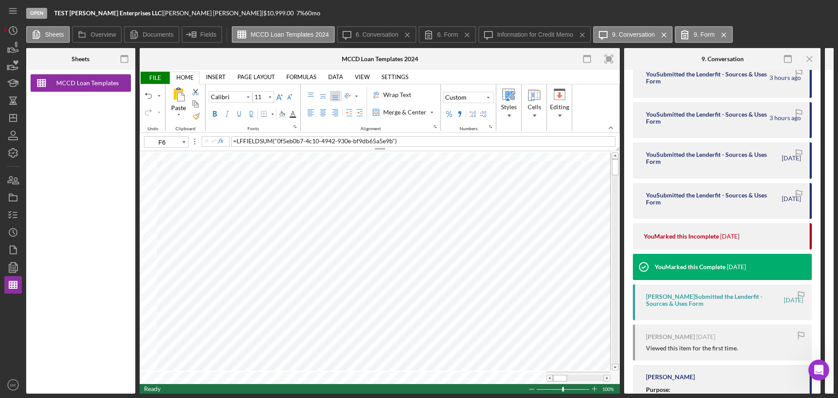
click at [690, 296] on div "[PERSON_NAME] Submitted the Lenderfit - Sources & Uses Form" at bounding box center [714, 300] width 137 height 14
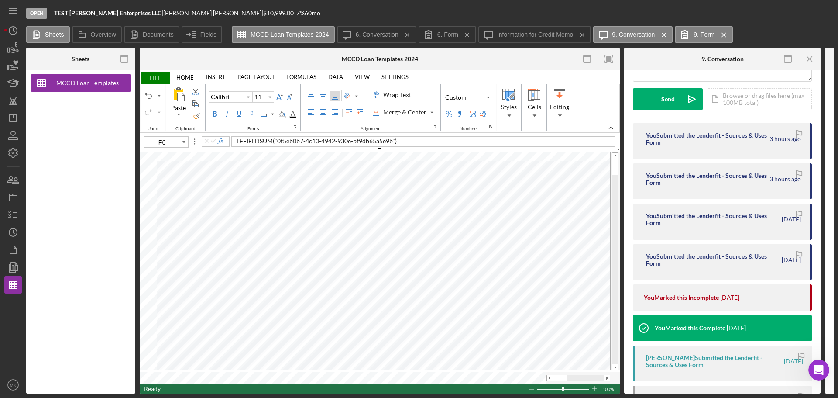
scroll to position [0, 0]
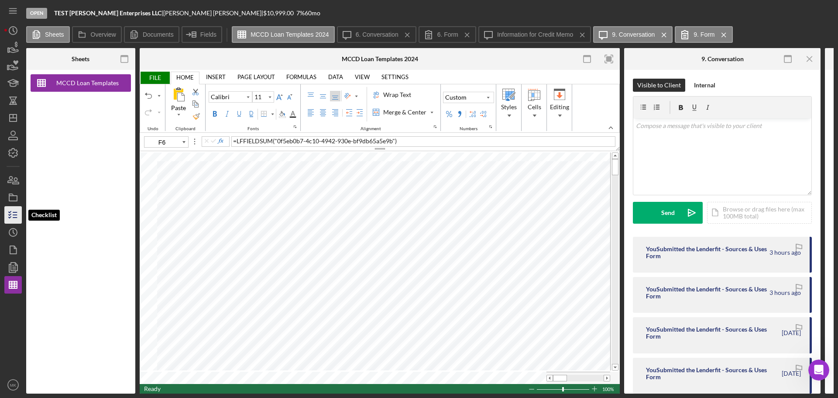
click at [16, 215] on line "button" at bounding box center [15, 215] width 4 height 0
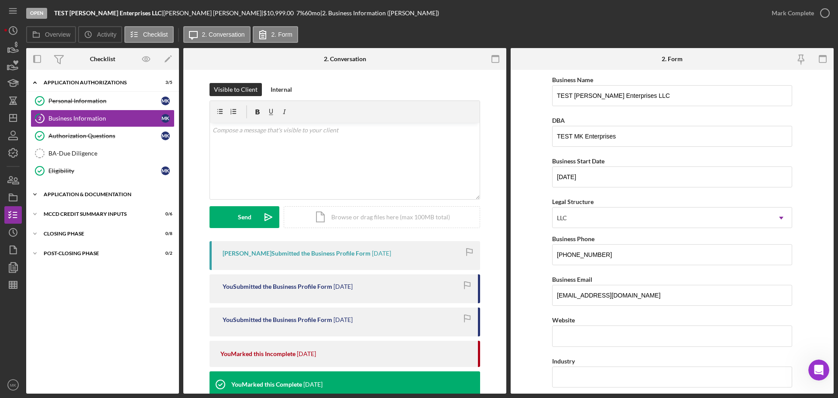
click at [36, 193] on icon "Icon/Expander" at bounding box center [34, 194] width 17 height 17
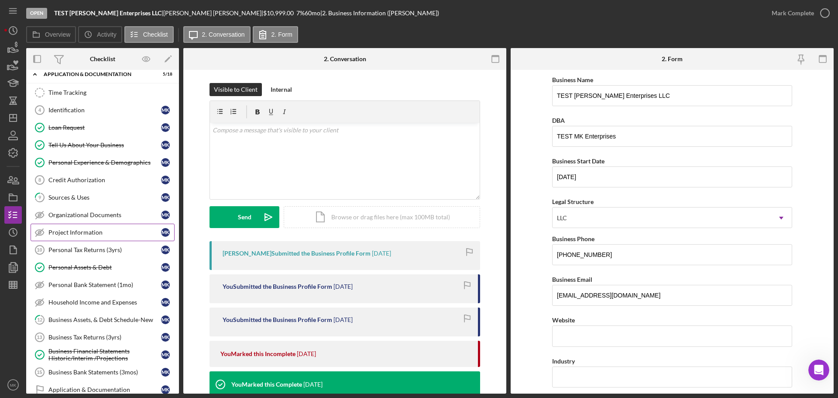
scroll to position [131, 0]
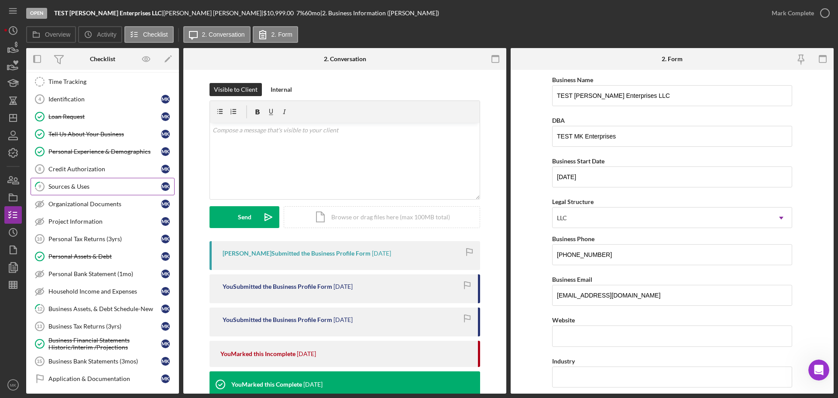
click at [90, 189] on div "Sources & Uses" at bounding box center [104, 186] width 113 height 7
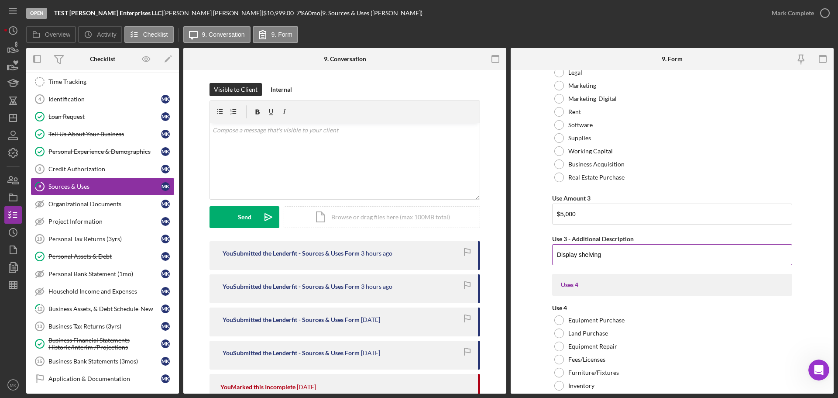
scroll to position [1004, 0]
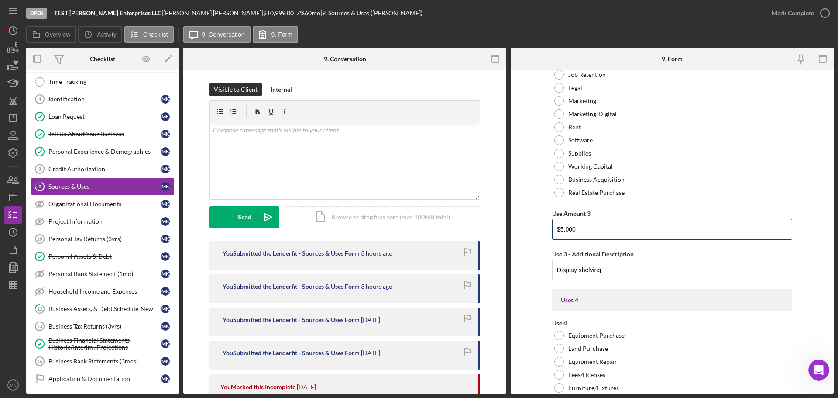
drag, startPoint x: 579, startPoint y: 232, endPoint x: 540, endPoint y: 230, distance: 38.9
click at [542, 229] on form "Uses In this section, please identify the category(s) and amount(s) of funding …" at bounding box center [672, 231] width 323 height 323
type input "$15,000"
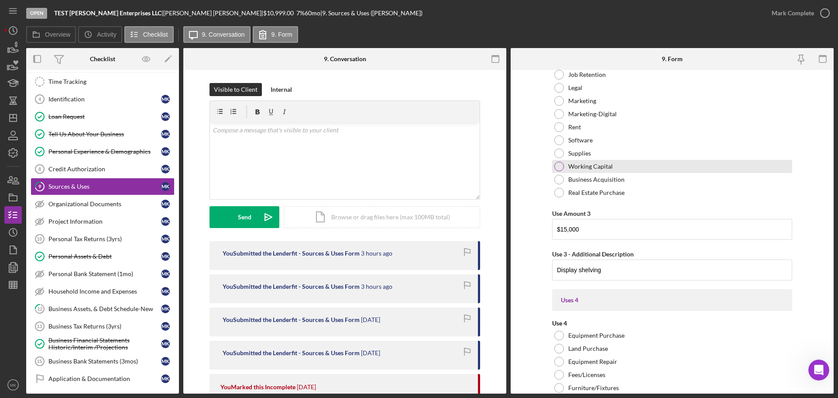
click at [692, 161] on div "Working Capital" at bounding box center [672, 166] width 240 height 13
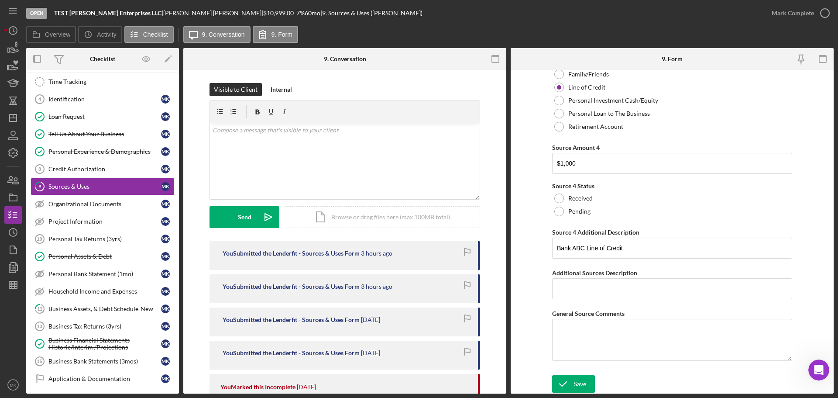
scroll to position [3776, 0]
click at [576, 382] on div "Save" at bounding box center [580, 382] width 12 height 17
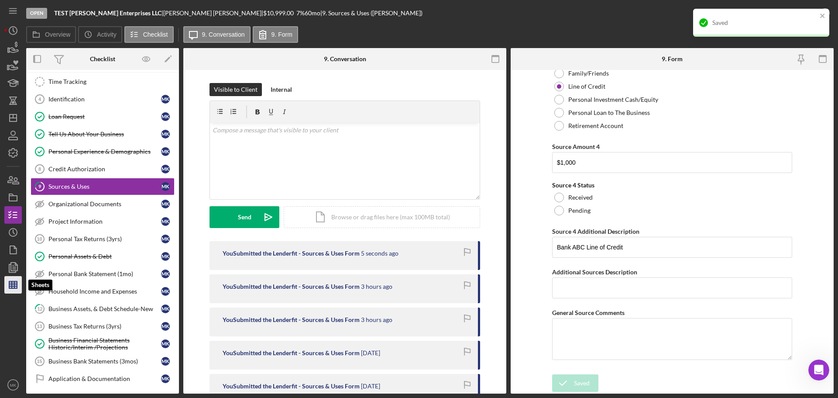
click at [10, 285] on line "button" at bounding box center [13, 285] width 8 height 0
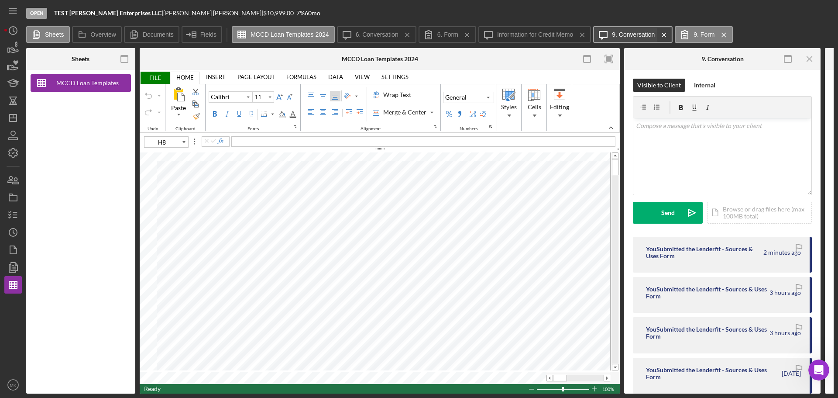
click at [664, 32] on icon "Icon/Menu Close" at bounding box center [664, 35] width 15 height 22
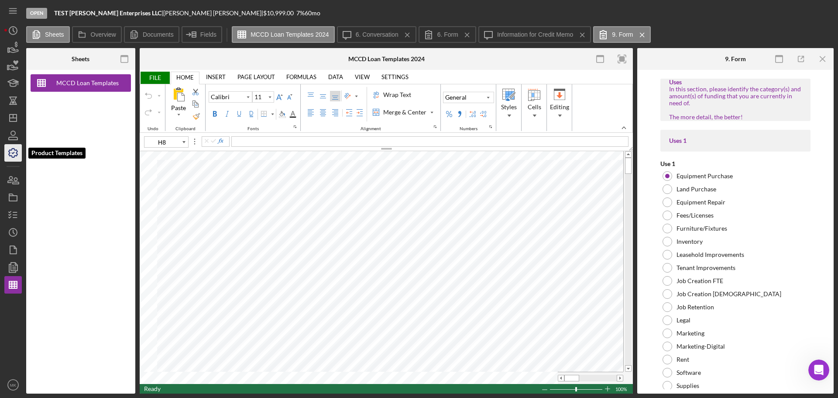
click at [14, 151] on icon "button" at bounding box center [13, 153] width 22 height 22
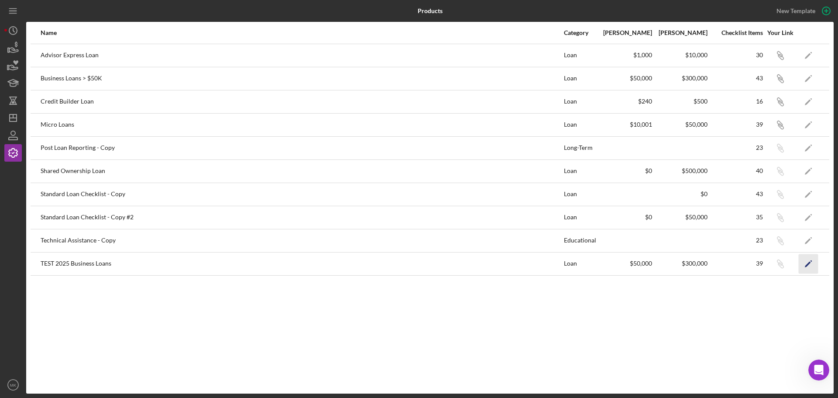
click at [807, 263] on icon "Icon/Edit" at bounding box center [809, 264] width 20 height 20
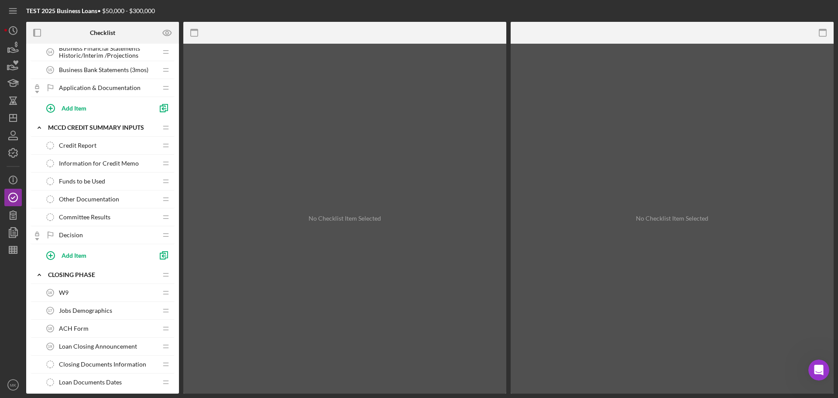
scroll to position [464, 0]
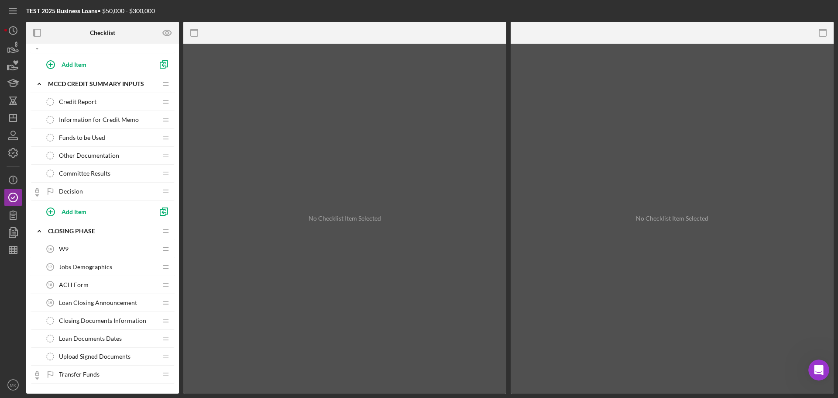
click at [106, 153] on span "Other Documentation" at bounding box center [89, 155] width 60 height 7
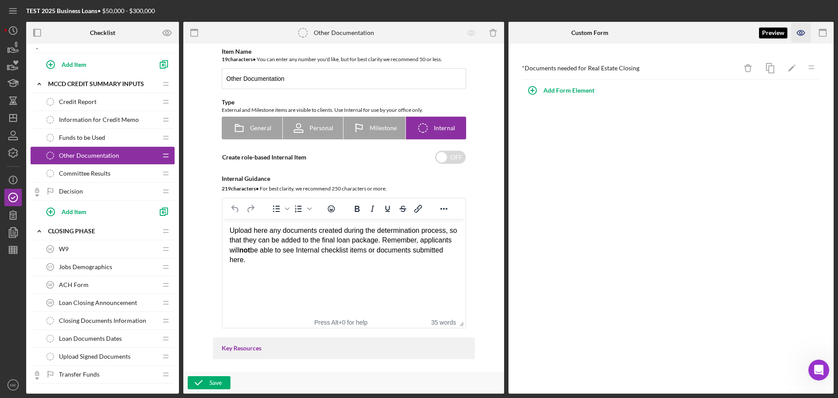
click at [802, 31] on icon "button" at bounding box center [800, 33] width 7 height 5
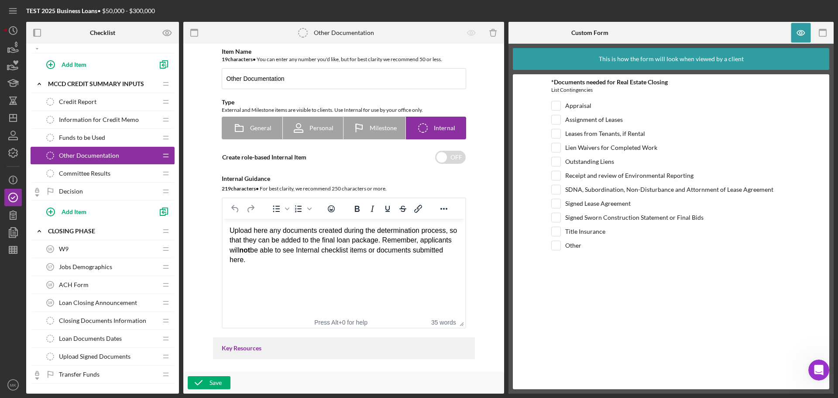
click at [110, 119] on span "Information for Credit Memo" at bounding box center [99, 119] width 80 height 7
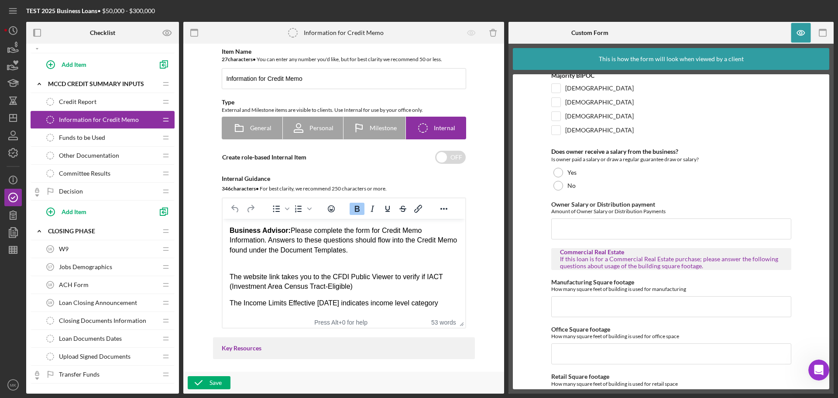
scroll to position [1590, 0]
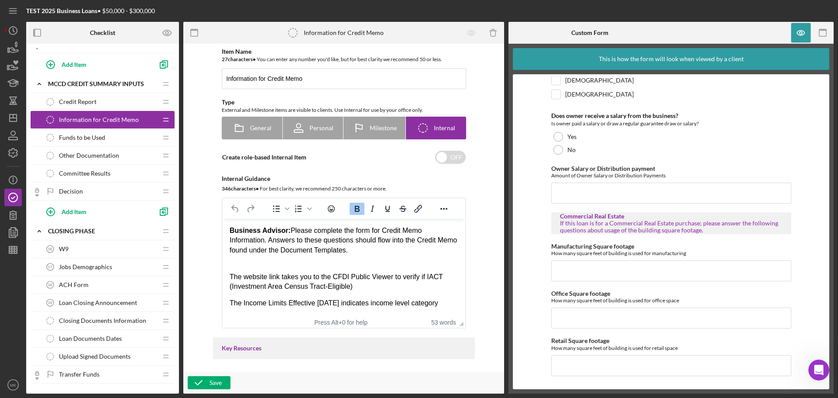
click at [110, 138] on div "Funds to be Used Funds to be Used" at bounding box center [99, 137] width 116 height 17
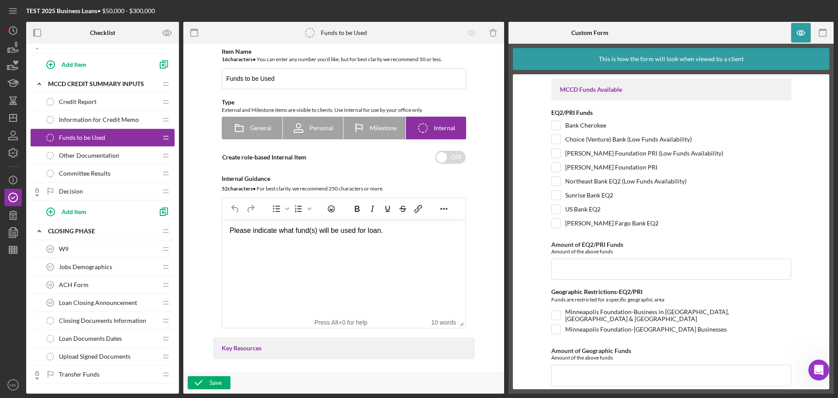
click at [815, 367] on icon "Open Intercom Messenger" at bounding box center [819, 370] width 14 height 14
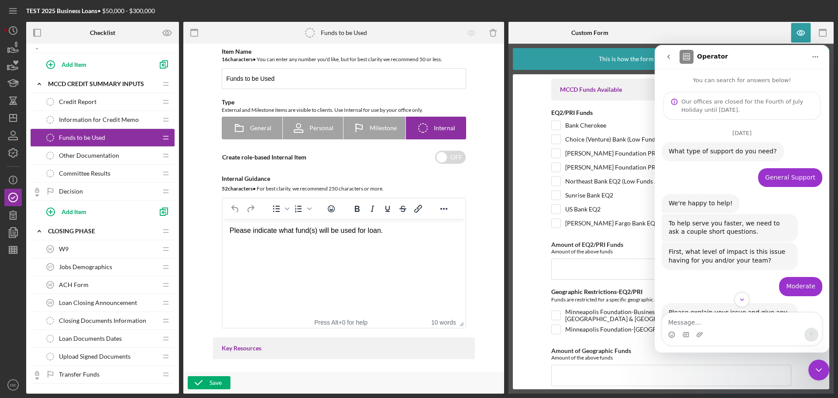
click at [671, 55] on icon "go back" at bounding box center [668, 56] width 7 height 7
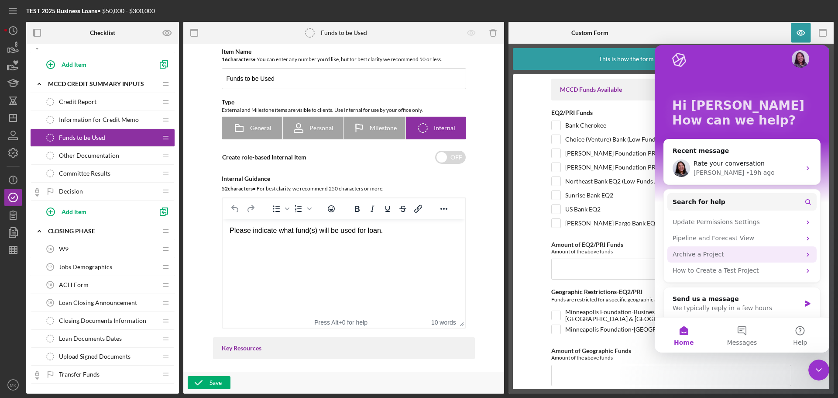
scroll to position [16, 0]
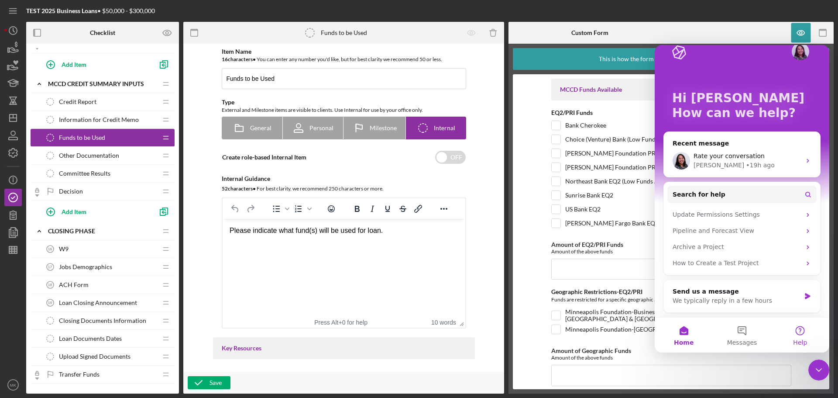
click at [803, 331] on button "Help" at bounding box center [800, 334] width 58 height 35
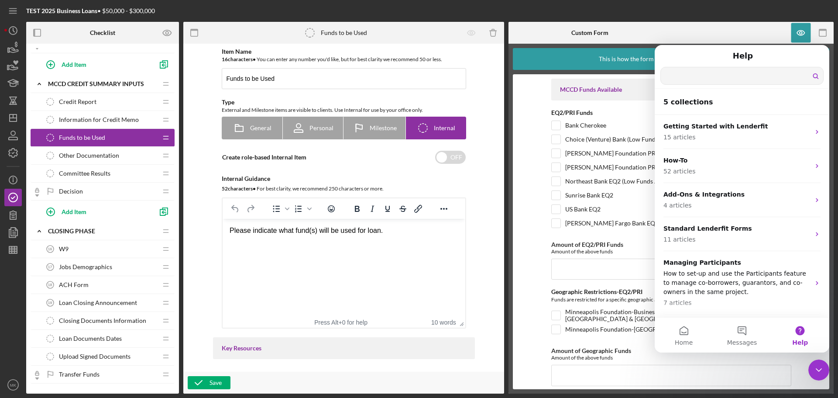
click at [727, 72] on input "Search for help" at bounding box center [742, 75] width 162 height 17
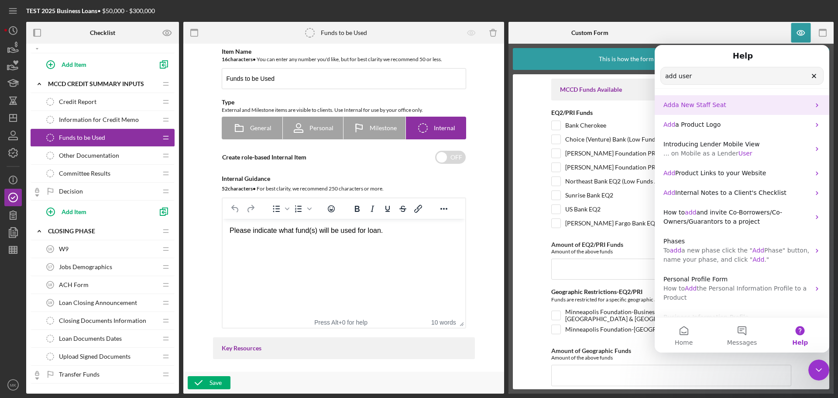
type input "add user"
click at [715, 105] on span "a New Staff Seat" at bounding box center [700, 104] width 51 height 7
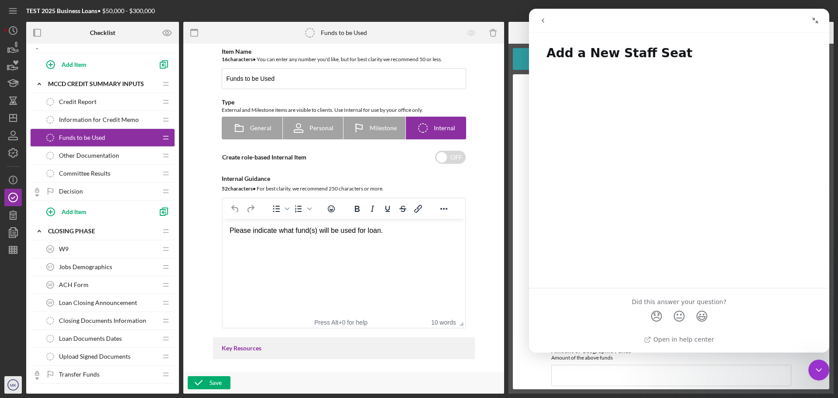
click at [13, 385] on text "MK" at bounding box center [13, 384] width 7 height 5
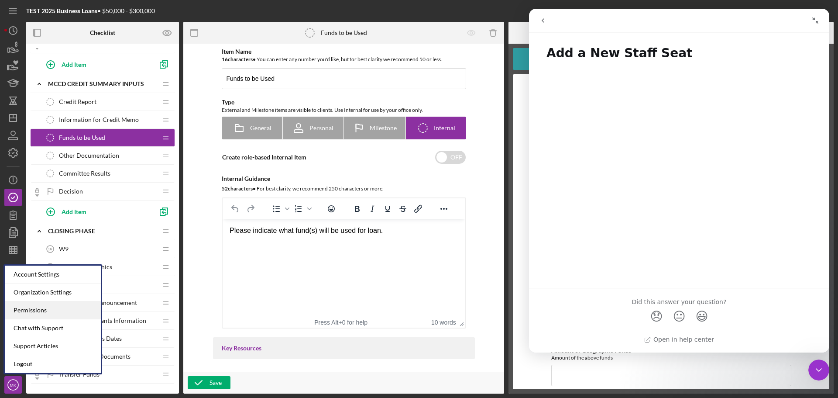
click at [70, 309] on div "Permissions" at bounding box center [53, 310] width 96 height 18
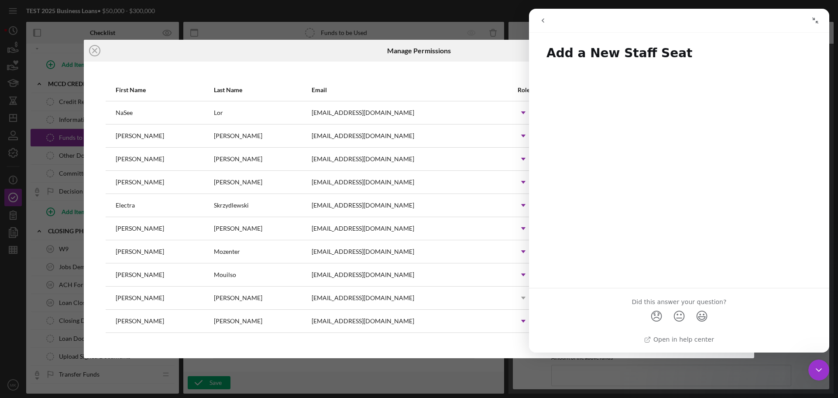
click at [818, 15] on button "Collapse window" at bounding box center [815, 20] width 17 height 17
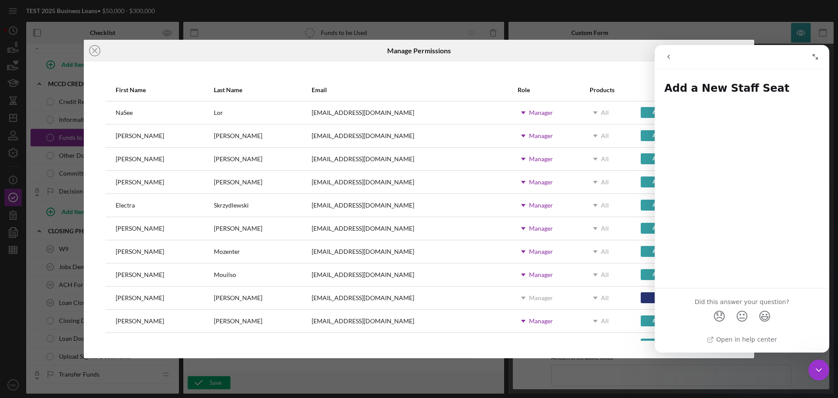
click at [813, 370] on div "Close Intercom Messenger" at bounding box center [818, 369] width 21 height 21
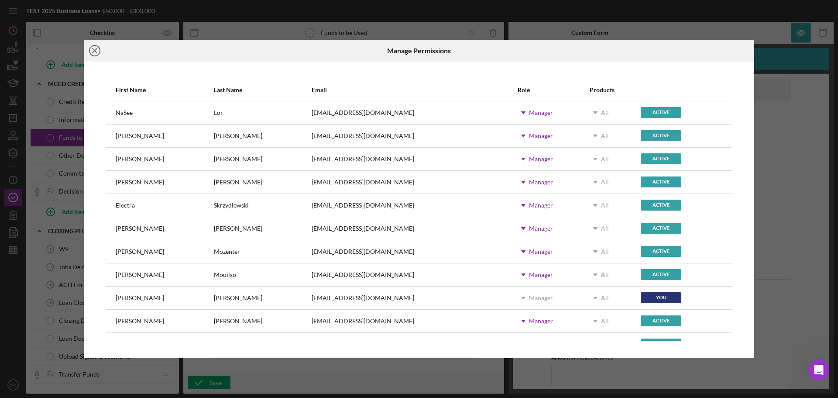
click at [95, 48] on icon "Icon/Close" at bounding box center [95, 51] width 22 height 22
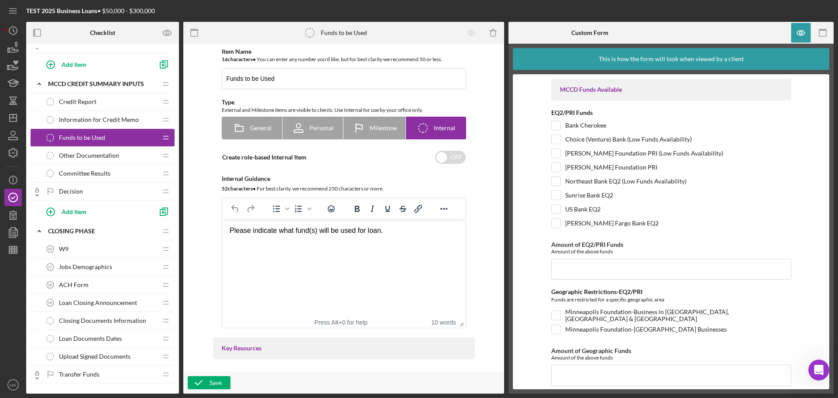
click at [115, 156] on span "Other Documentation" at bounding box center [89, 155] width 60 height 7
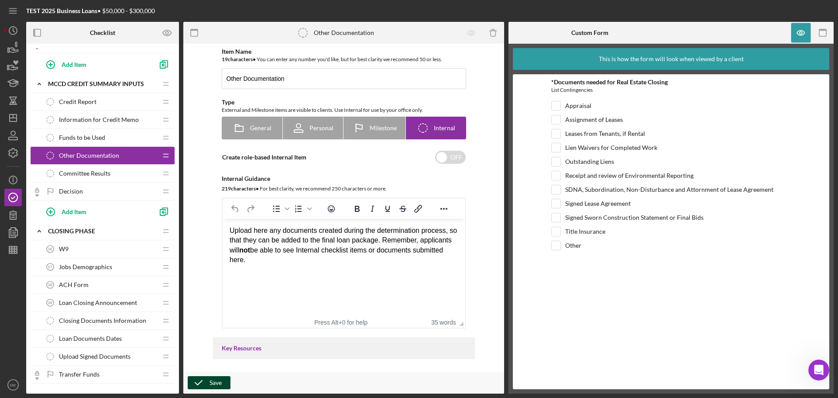
click at [215, 384] on div "Save" at bounding box center [216, 382] width 12 height 13
click at [12, 248] on line "button" at bounding box center [12, 249] width 0 height 7
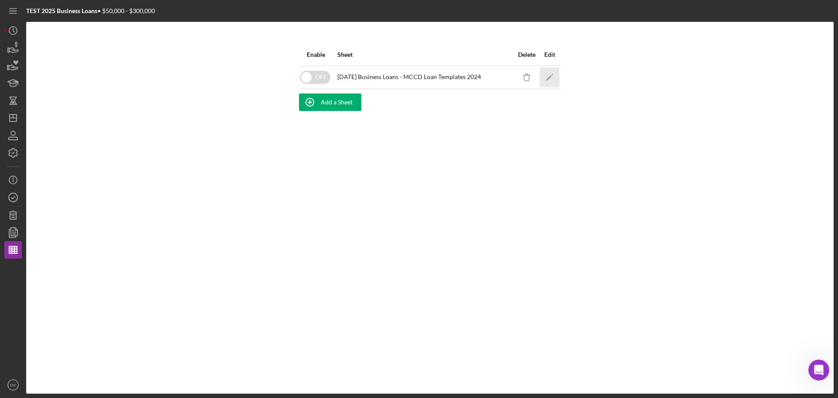
click at [550, 79] on icon "Icon/Edit" at bounding box center [550, 77] width 20 height 20
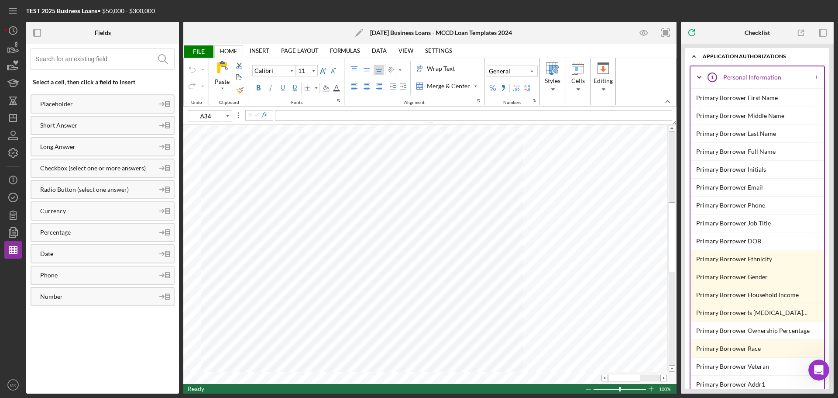
type input "B42"
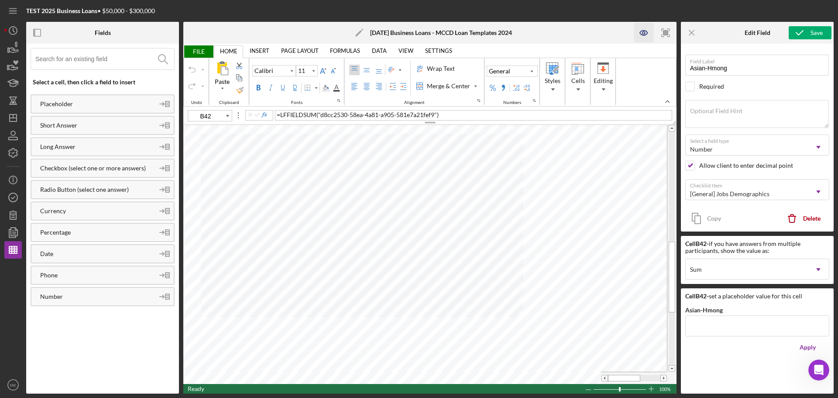
click at [643, 32] on icon "button" at bounding box center [644, 32] width 3 height 3
click at [643, 33] on icon "button" at bounding box center [644, 33] width 20 height 20
click at [647, 31] on icon "button" at bounding box center [644, 33] width 20 height 20
click at [13, 117] on line "button" at bounding box center [13, 115] width 0 height 3
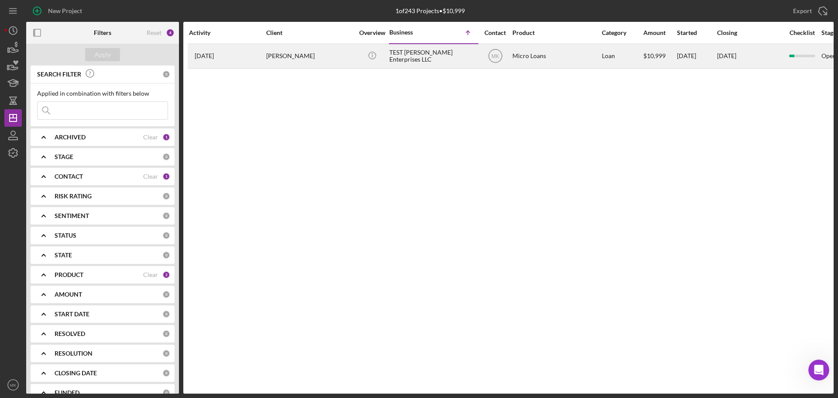
click at [411, 54] on div "TEST [PERSON_NAME] Enterprises LLC" at bounding box center [432, 56] width 87 height 23
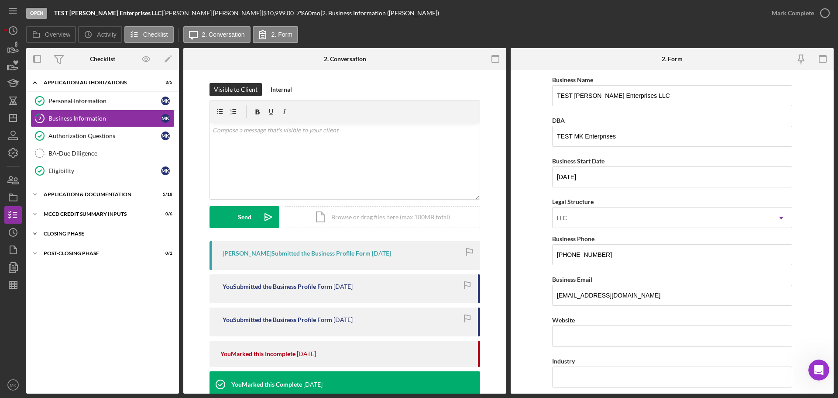
click at [36, 233] on icon "Icon/Expander" at bounding box center [34, 233] width 17 height 17
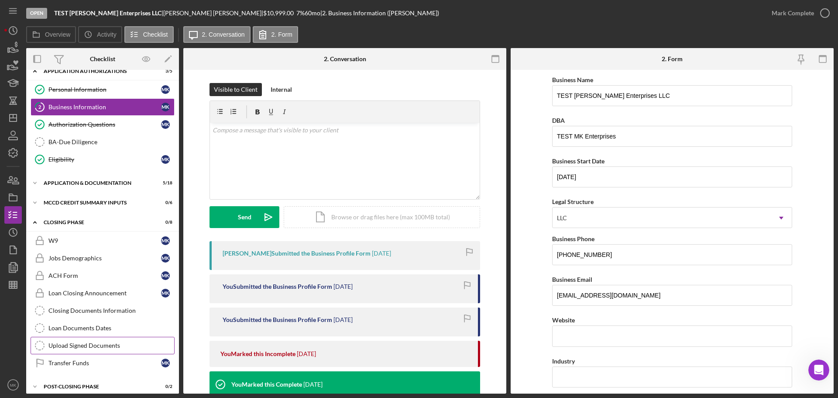
scroll to position [18, 0]
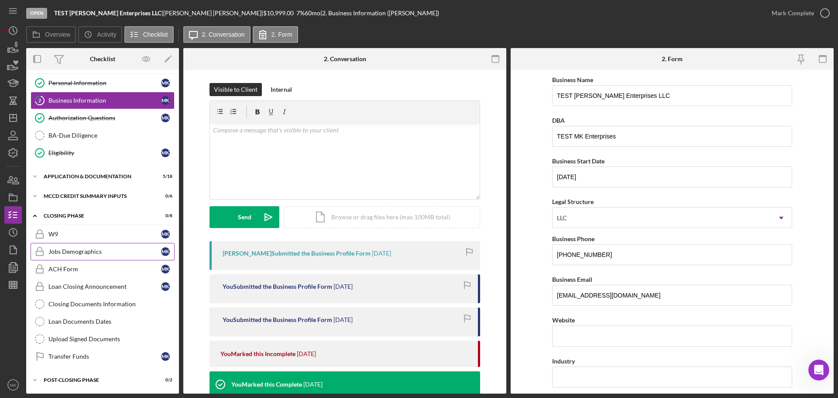
click at [108, 251] on div "Jobs Demographics" at bounding box center [104, 251] width 113 height 7
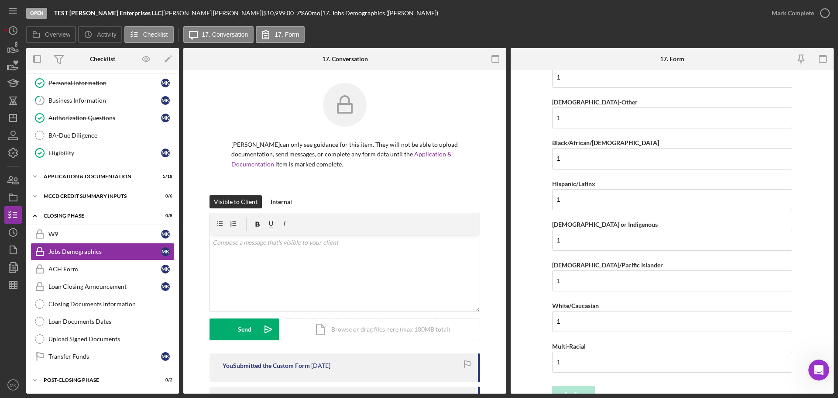
scroll to position [922, 0]
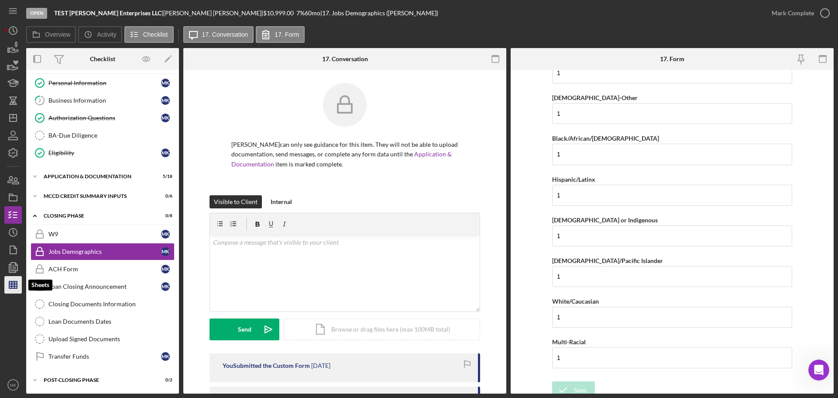
click at [16, 288] on icon "button" at bounding box center [13, 285] width 22 height 22
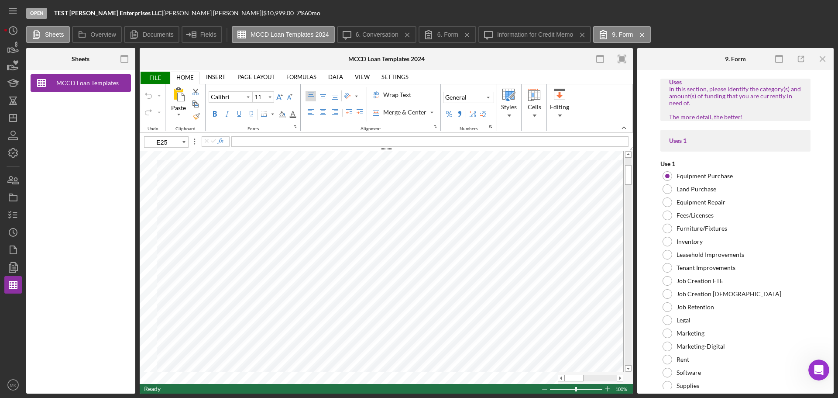
type input "B25"
click at [447, 34] on label "6. Form" at bounding box center [447, 34] width 21 height 7
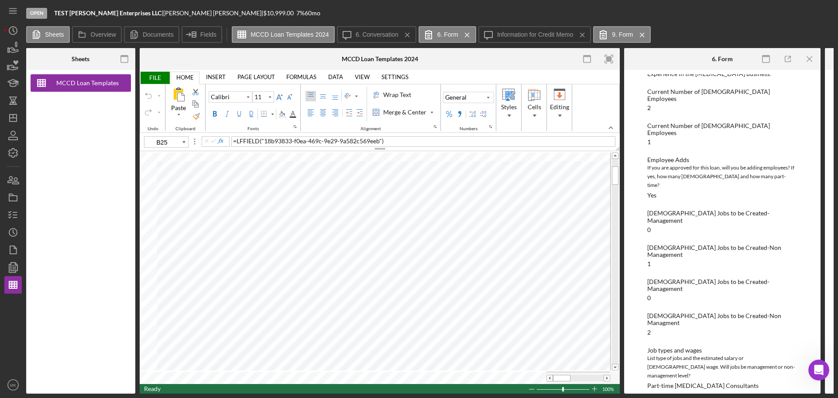
scroll to position [561, 0]
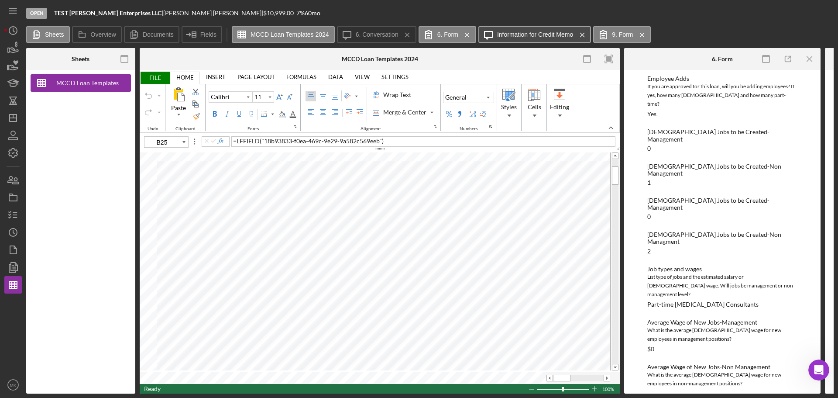
click at [533, 34] on label "Information for Credit Memo" at bounding box center [535, 34] width 76 height 7
click at [642, 34] on g at bounding box center [642, 35] width 4 height 4
click at [529, 37] on label "Information for Credit Memo" at bounding box center [535, 34] width 76 height 7
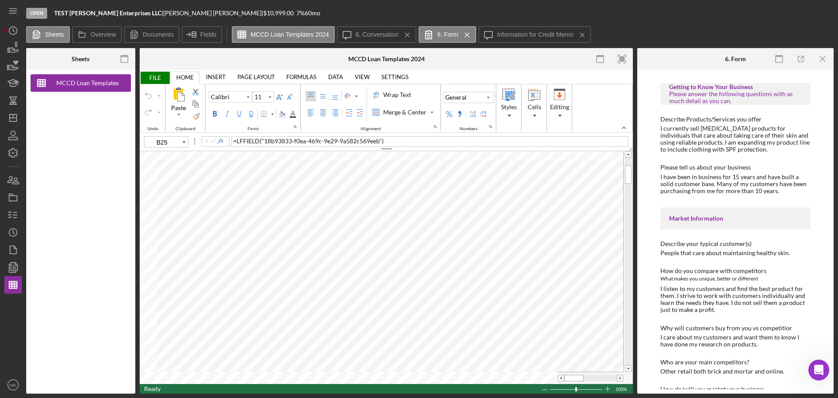
scroll to position [0, 0]
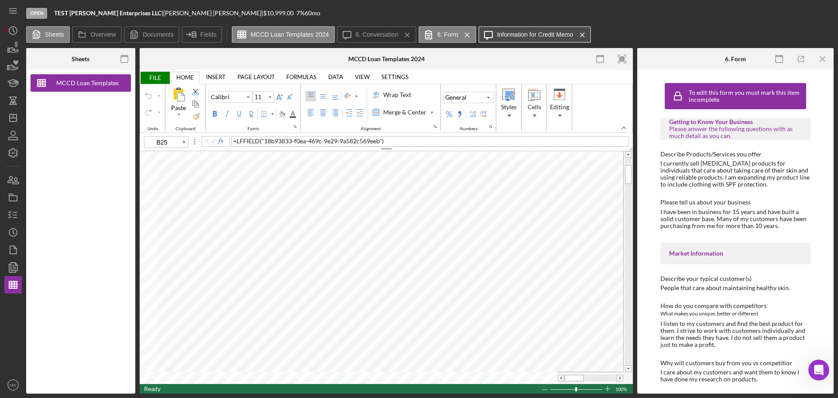
click at [544, 33] on label "Information for Credit Memo" at bounding box center [535, 34] width 76 height 7
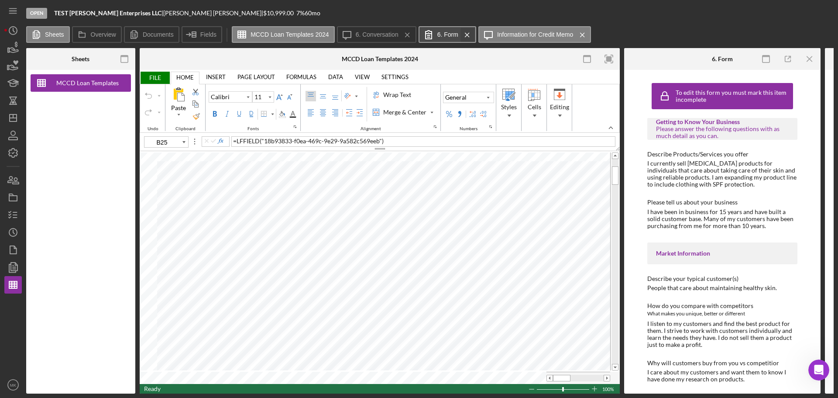
click at [469, 34] on icon "Icon/Menu Close" at bounding box center [467, 35] width 15 height 22
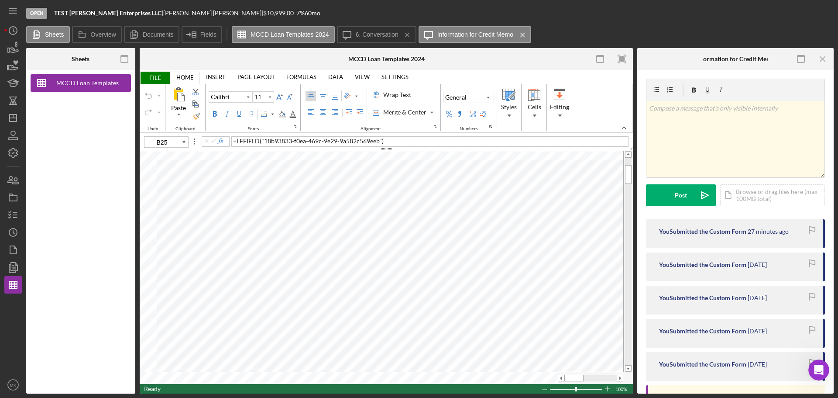
click at [702, 230] on div "You Submitted the Custom Form" at bounding box center [702, 231] width 87 height 7
click at [559, 32] on div "Sheets Overview Documents Fields MCCD Loan Templates 2024 Icon/Message 6. Conve…" at bounding box center [430, 34] width 808 height 17
click at [494, 35] on label "Information for Credit Memo" at bounding box center [475, 34] width 76 height 7
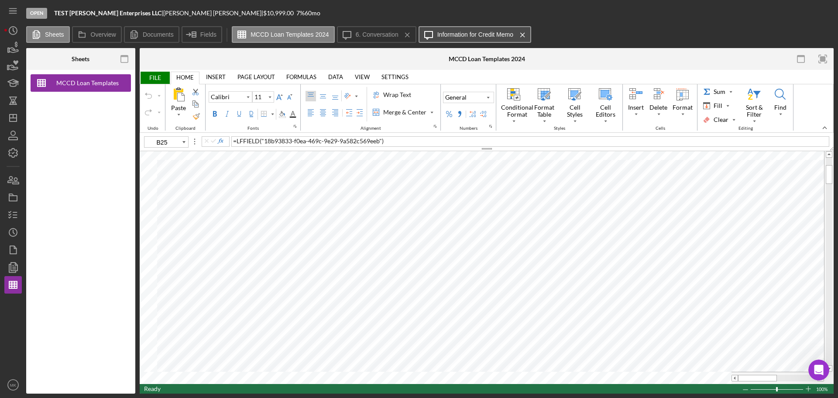
click at [494, 35] on label "Information for Credit Memo" at bounding box center [475, 34] width 76 height 7
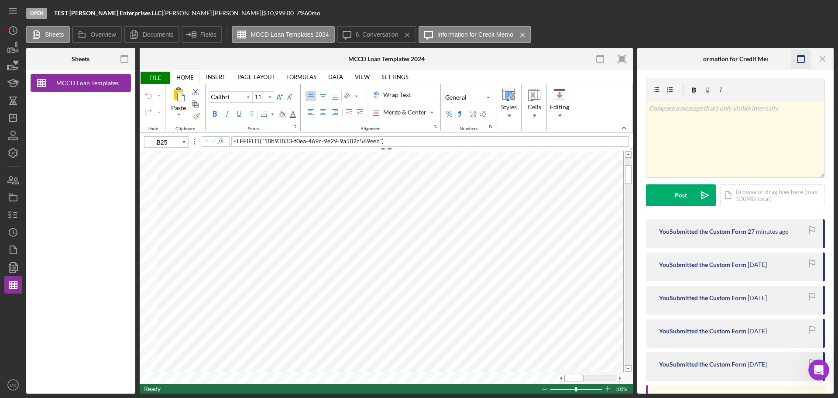
click at [800, 57] on icon "button" at bounding box center [801, 59] width 20 height 20
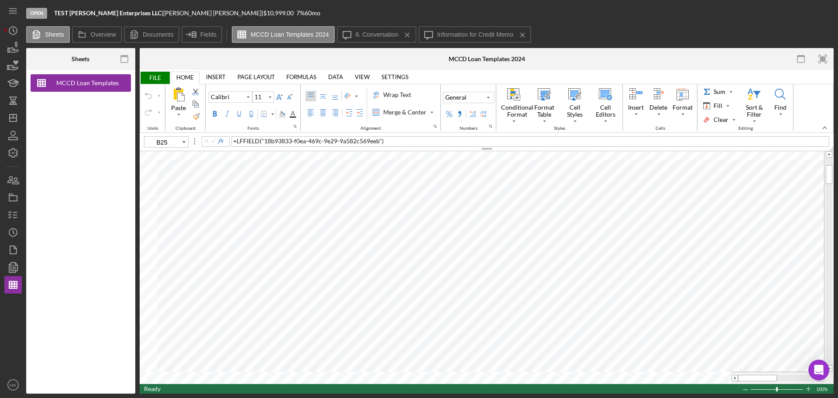
click at [800, 57] on icon "button" at bounding box center [801, 59] width 20 height 20
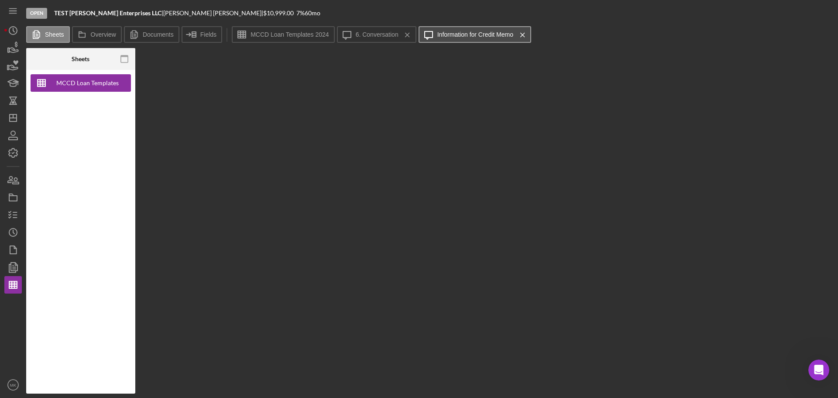
click at [468, 34] on label "Information for Credit Memo" at bounding box center [475, 34] width 76 height 7
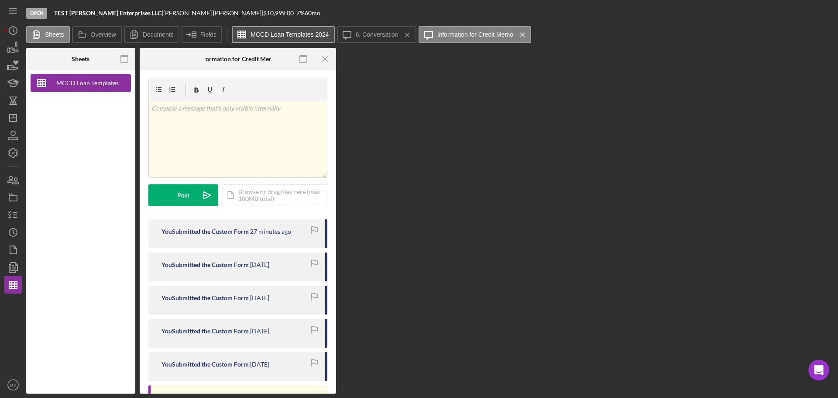
click at [280, 31] on label "MCCD Loan Templates 2024" at bounding box center [290, 34] width 79 height 7
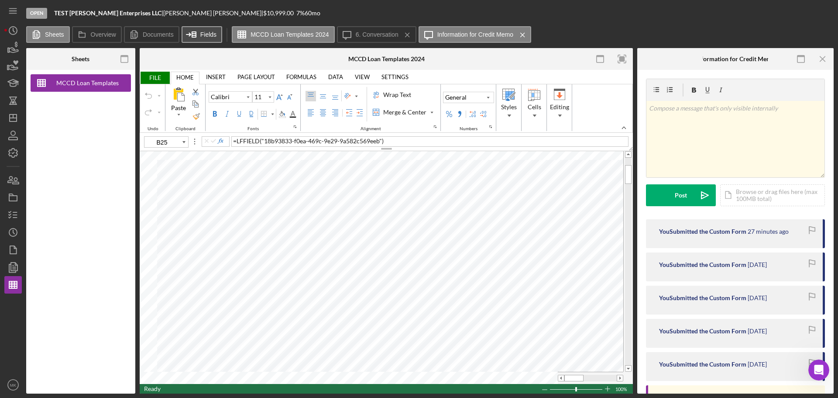
click at [204, 35] on label "Fields" at bounding box center [208, 34] width 16 height 7
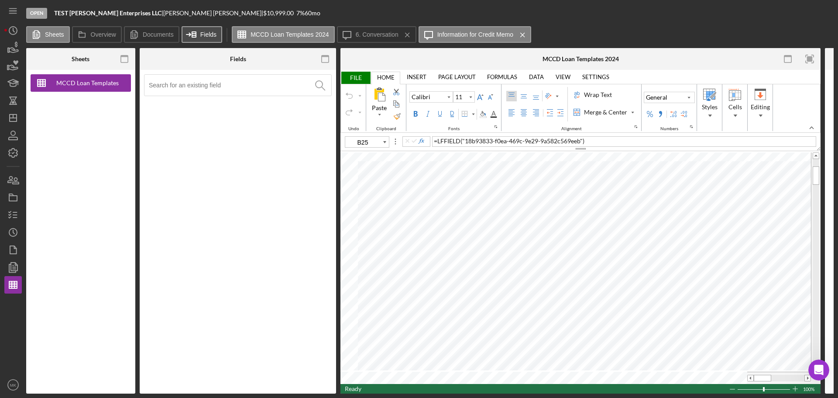
click at [204, 32] on label "Fields" at bounding box center [208, 34] width 16 height 7
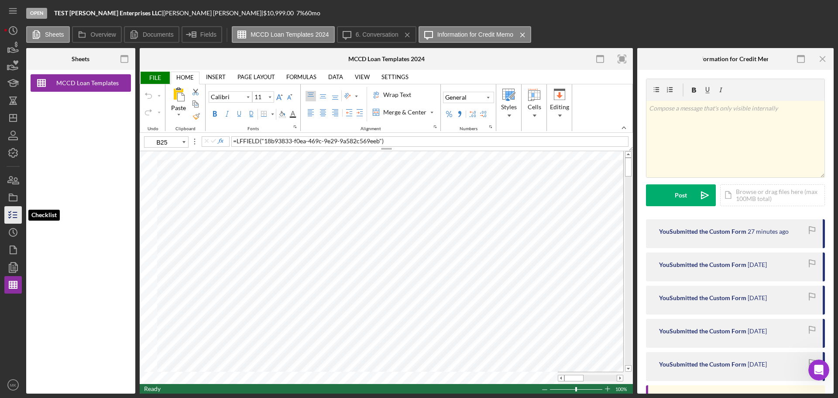
click at [16, 215] on line "button" at bounding box center [15, 215] width 4 height 0
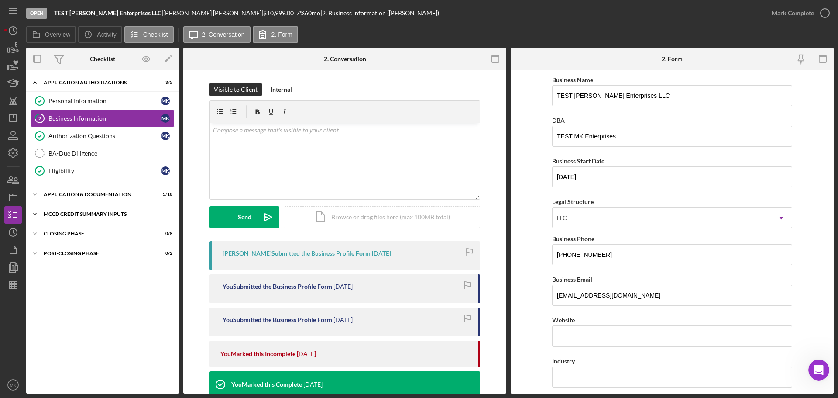
click at [106, 213] on div "MCCD Credit Summary Inputs" at bounding box center [106, 213] width 124 height 5
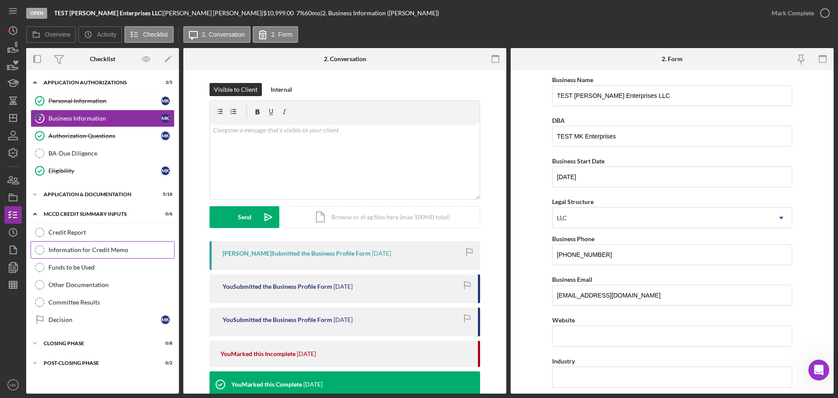
click at [119, 248] on div "Information for Credit Memo" at bounding box center [111, 249] width 126 height 7
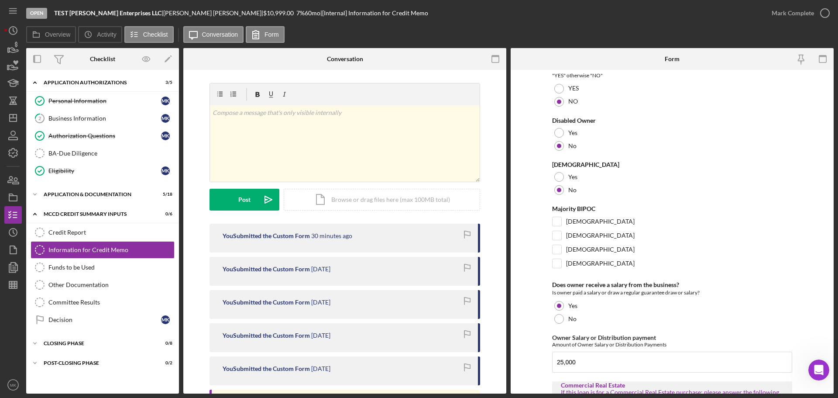
scroll to position [1572, 0]
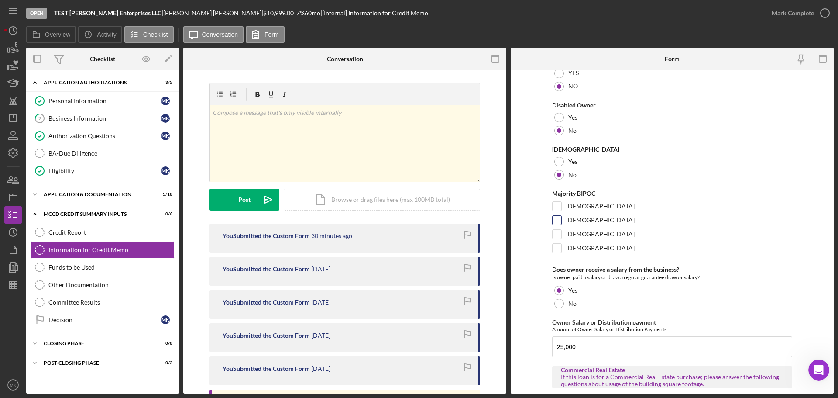
click at [555, 219] on input "[DEMOGRAPHIC_DATA]" at bounding box center [557, 220] width 9 height 9
checkbox input "true"
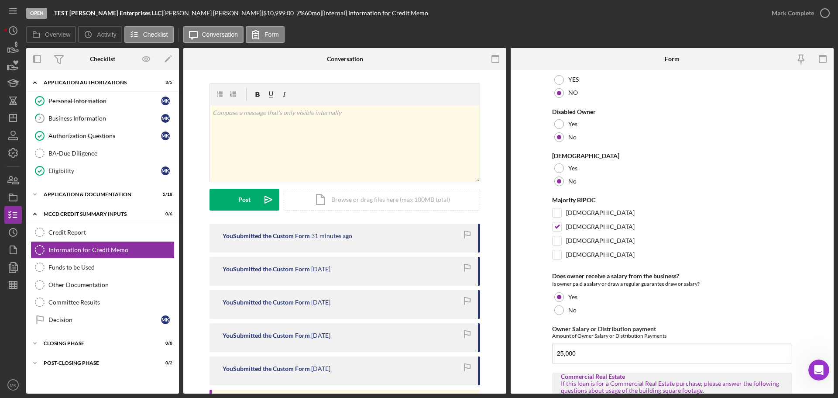
scroll to position [1740, 0]
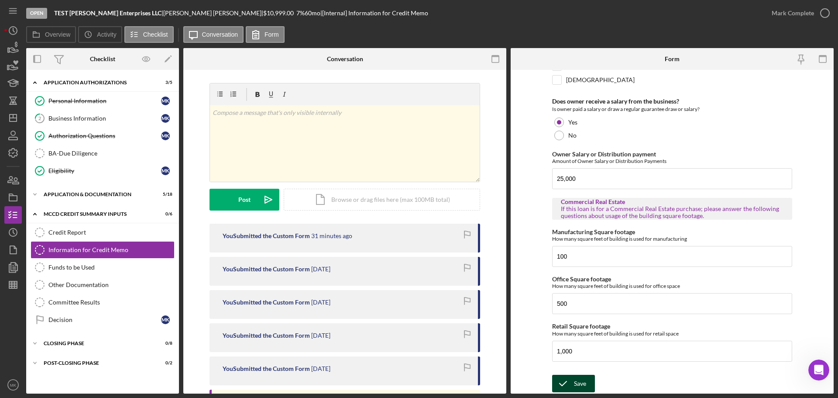
click at [579, 382] on div "Save" at bounding box center [580, 383] width 12 height 17
click at [15, 287] on icon "button" at bounding box center [13, 285] width 22 height 22
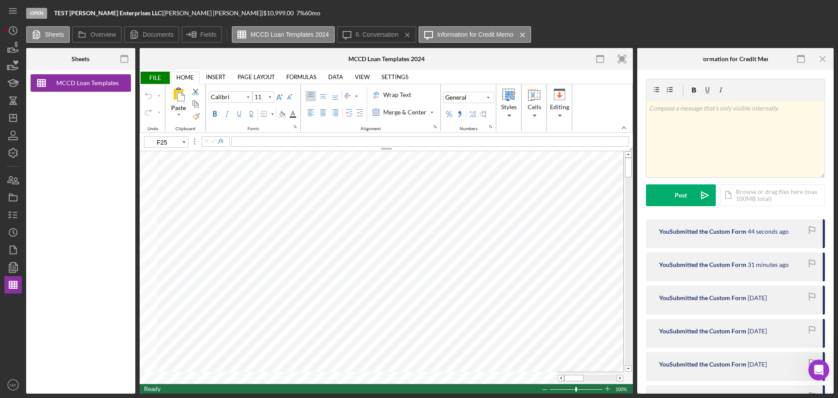
type input "B13"
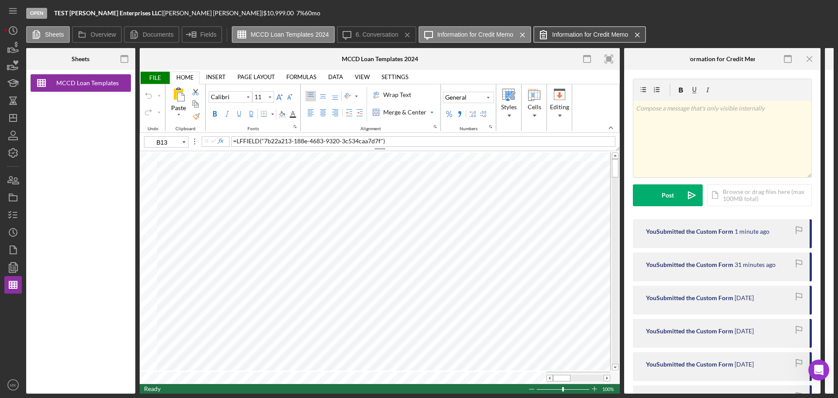
click at [583, 37] on label "Information for Credit Memo" at bounding box center [590, 34] width 76 height 7
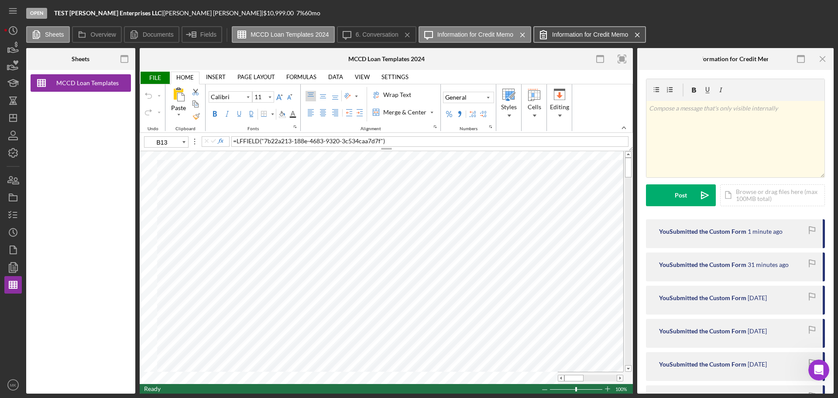
click at [597, 33] on label "Information for Credit Memo" at bounding box center [590, 34] width 76 height 7
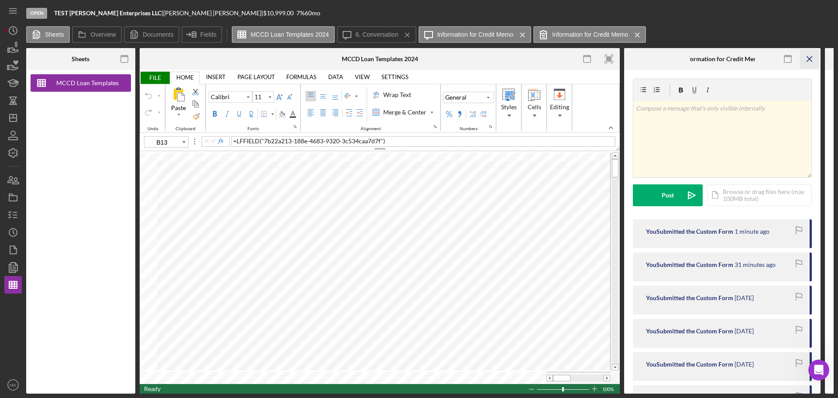
click at [0, 0] on line "button" at bounding box center [0, 0] width 0 height 0
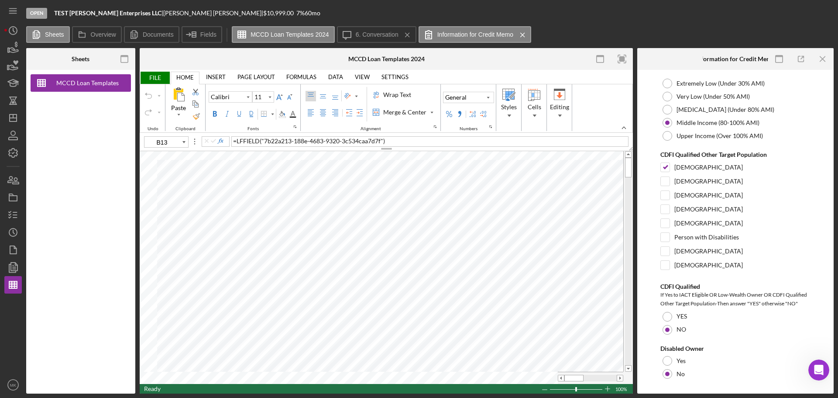
scroll to position [1397, 0]
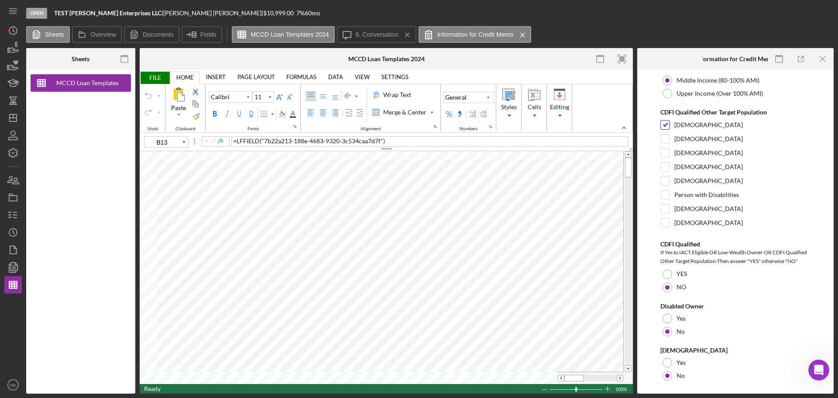
click at [665, 129] on input "[DEMOGRAPHIC_DATA]" at bounding box center [665, 124] width 9 height 9
checkbox input "false"
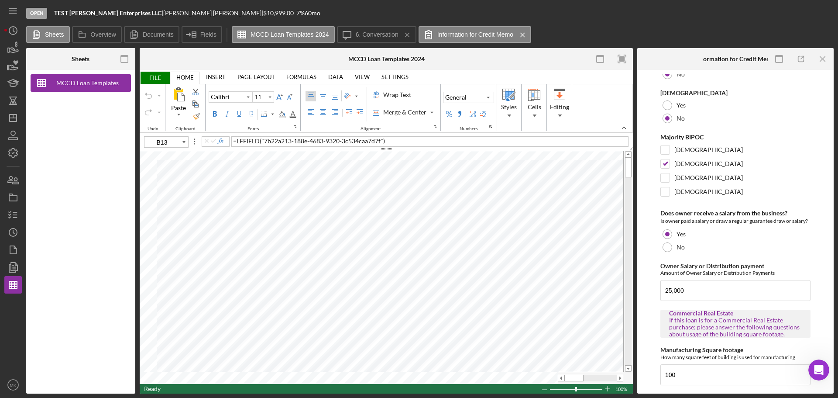
scroll to position [1659, 0]
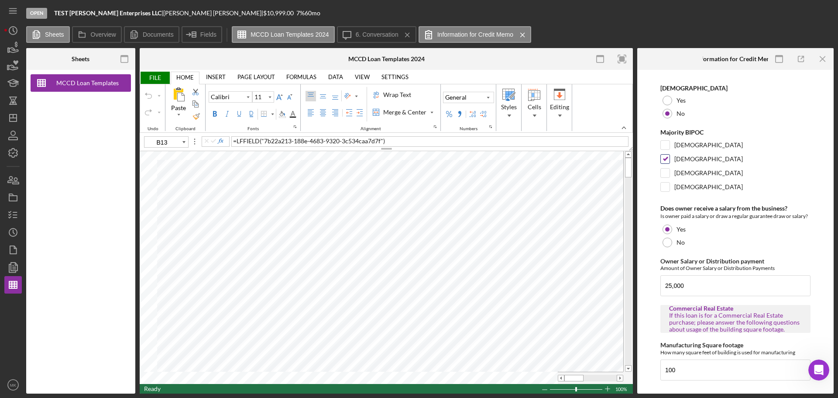
click at [665, 163] on input "[DEMOGRAPHIC_DATA]" at bounding box center [665, 159] width 9 height 9
checkbox input "false"
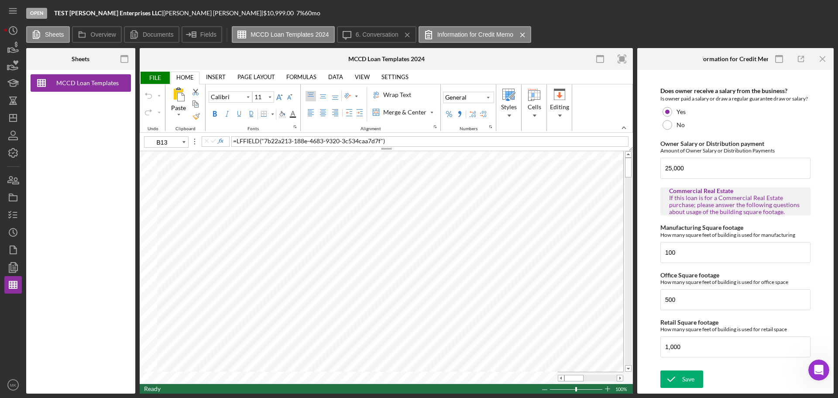
scroll to position [1792, 0]
click at [678, 378] on icon "submit" at bounding box center [672, 379] width 22 height 22
type input "D13"
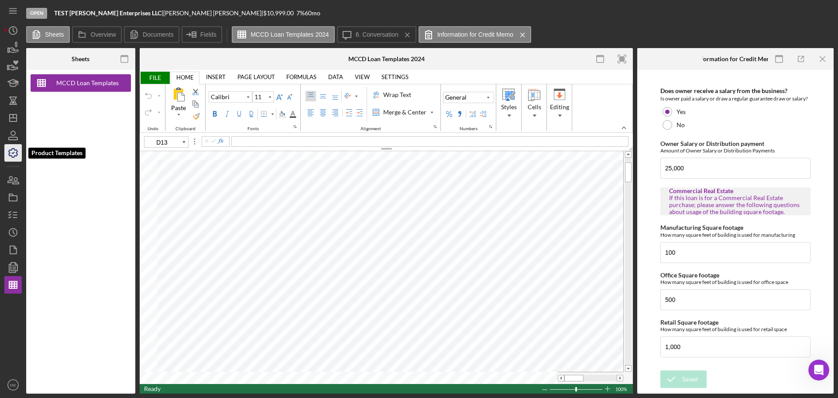
click at [13, 152] on icon "button" at bounding box center [13, 153] width 22 height 22
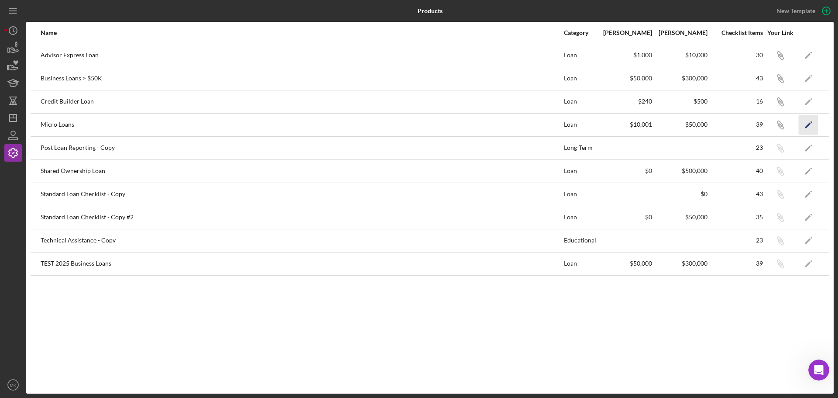
click at [808, 124] on polygon "button" at bounding box center [808, 125] width 6 height 6
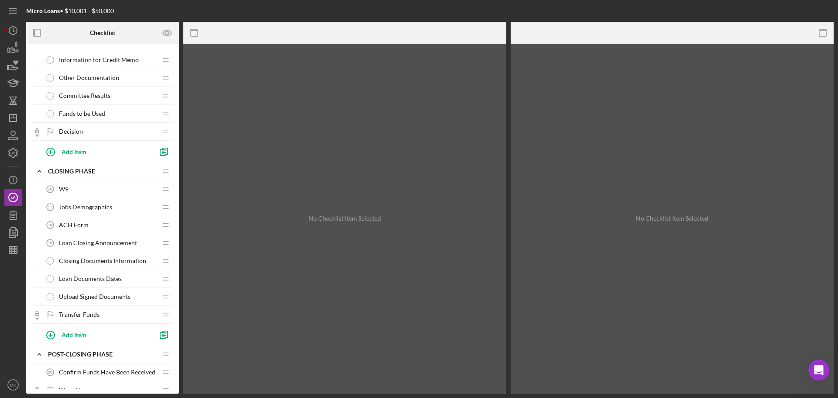
scroll to position [393, 0]
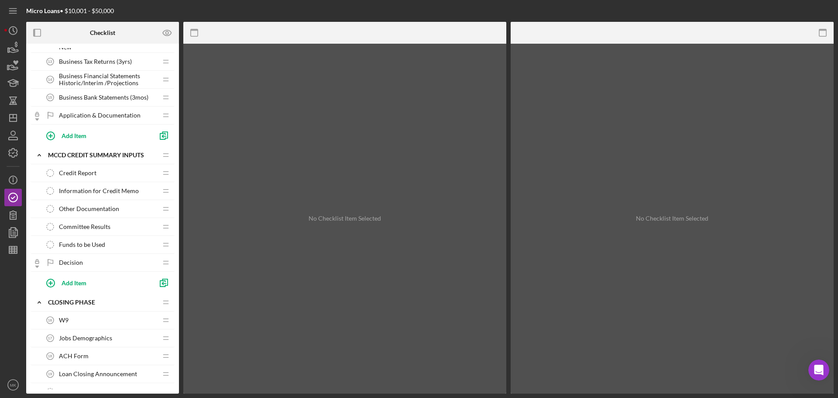
click at [117, 190] on span "Information for Credit Memo" at bounding box center [99, 190] width 80 height 7
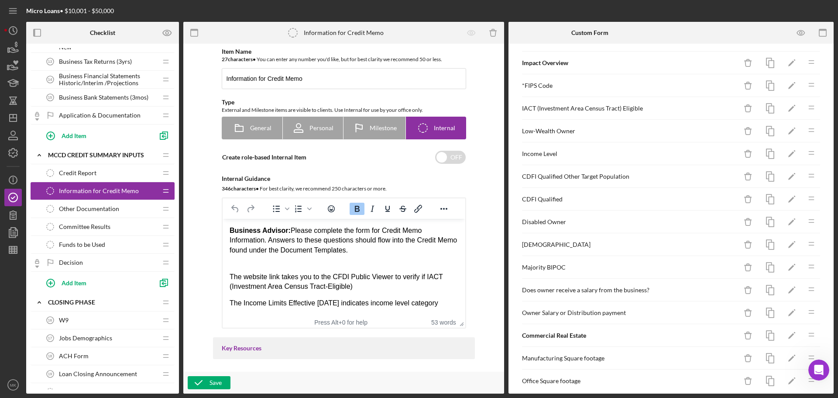
scroll to position [480, 0]
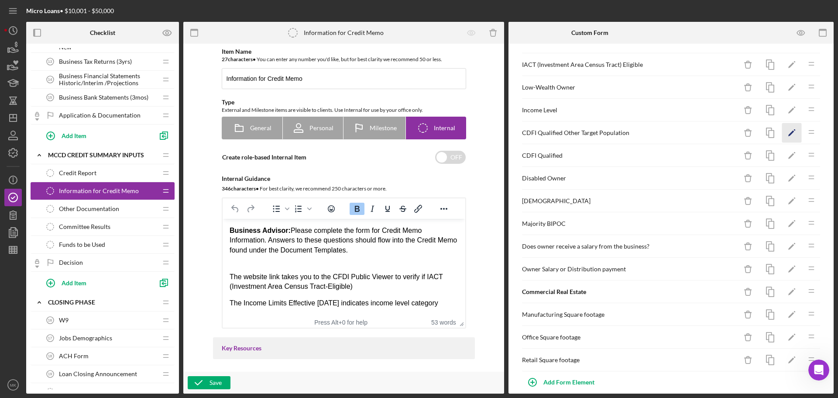
click at [786, 131] on icon "Icon/Edit" at bounding box center [792, 133] width 20 height 20
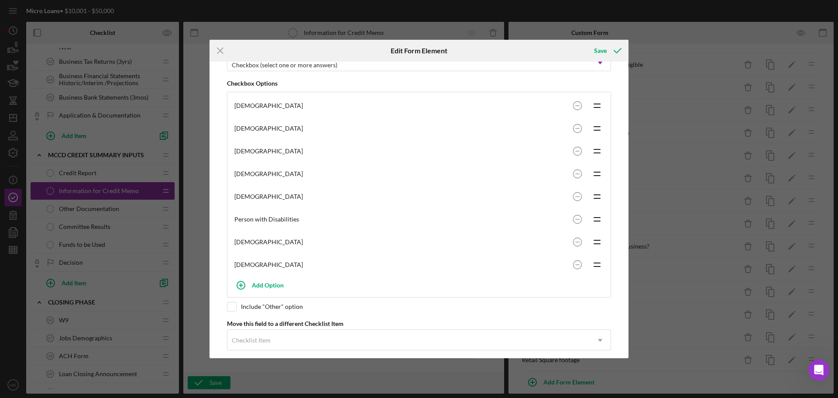
scroll to position [155, 0]
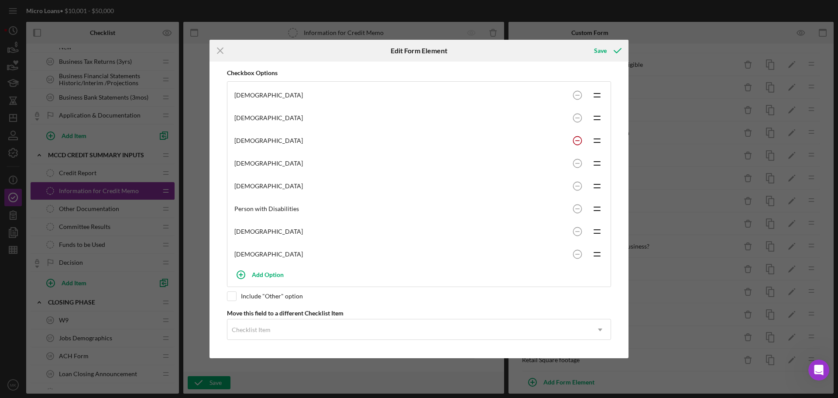
click at [576, 96] on rect at bounding box center [577, 95] width 4 height 1
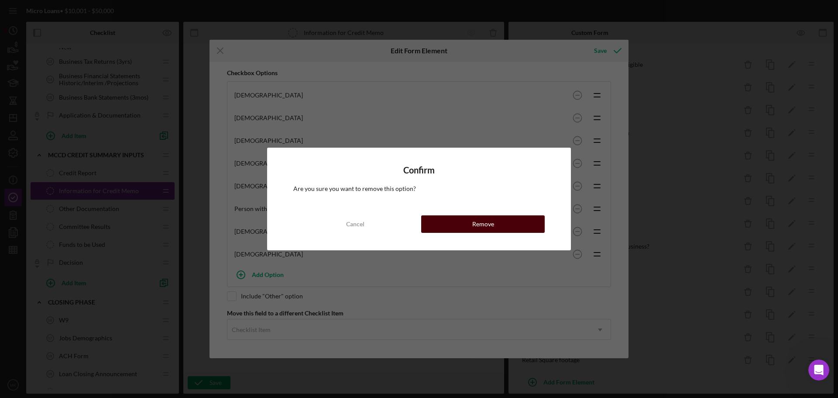
click at [494, 222] on button "Remove" at bounding box center [483, 223] width 124 height 17
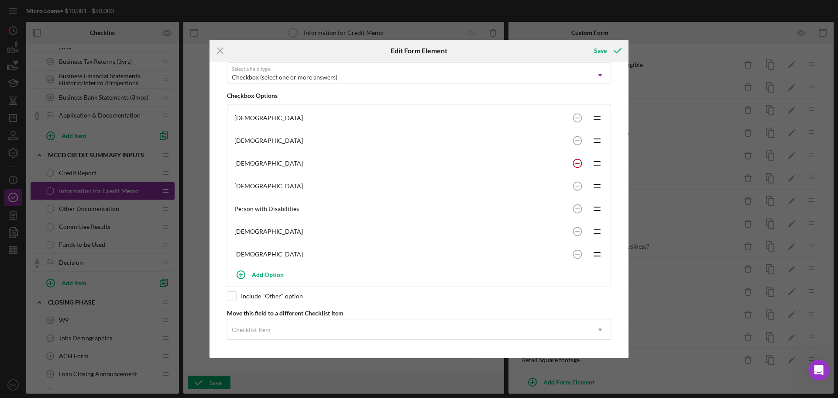
click at [575, 122] on circle at bounding box center [577, 118] width 8 height 8
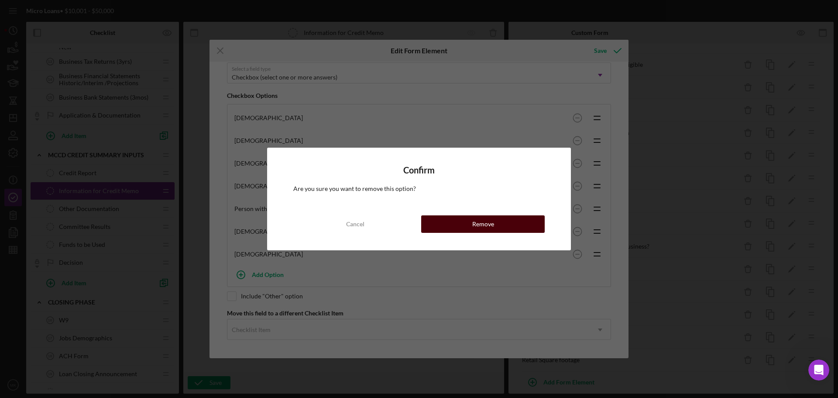
click at [484, 224] on div "Remove" at bounding box center [483, 223] width 22 height 17
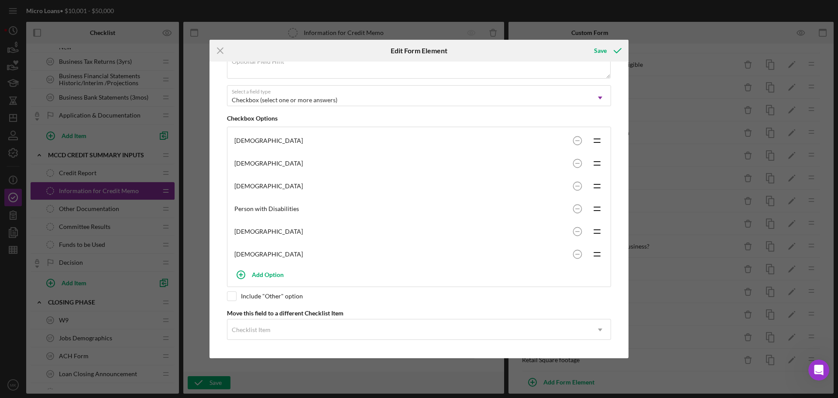
scroll to position [110, 0]
click at [576, 144] on circle at bounding box center [577, 140] width 8 height 8
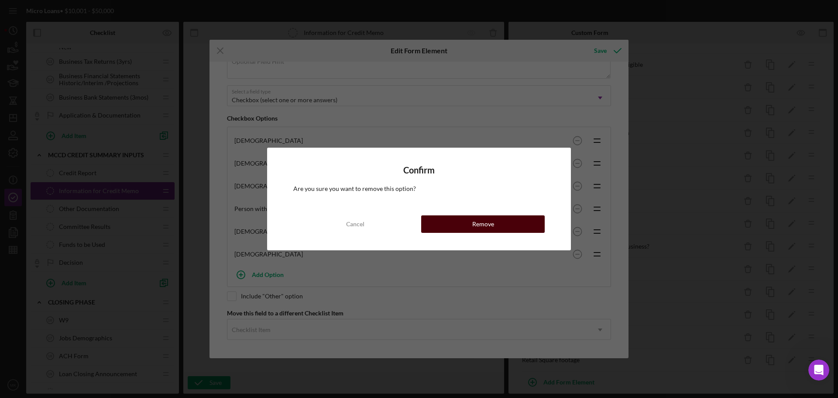
click at [472, 222] on button "Remove" at bounding box center [483, 223] width 124 height 17
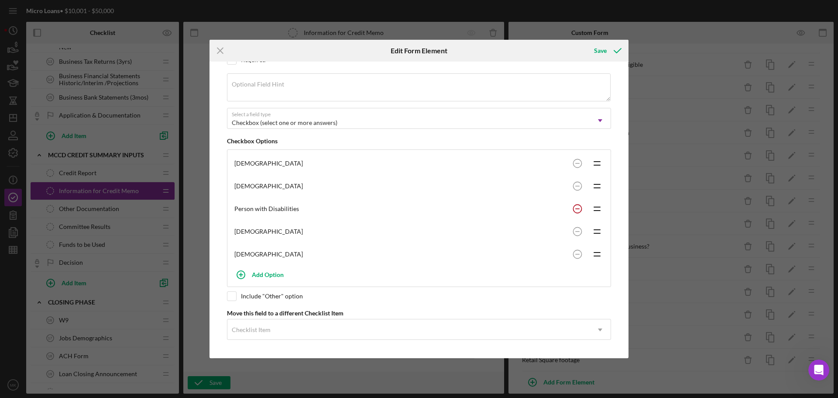
click at [575, 164] on rect at bounding box center [577, 163] width 4 height 1
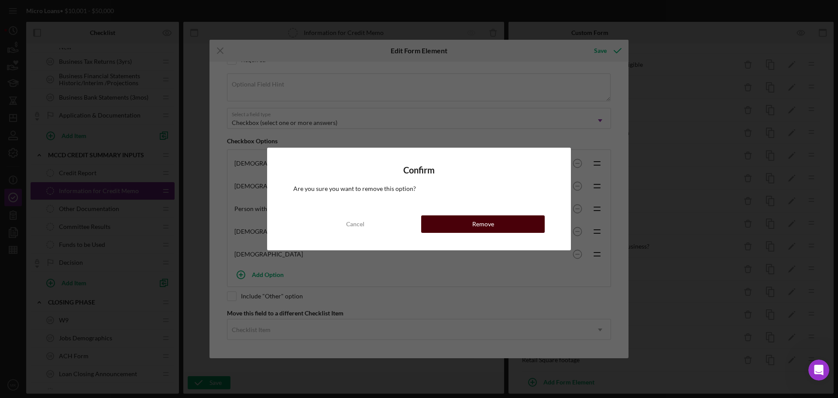
click at [469, 226] on button "Remove" at bounding box center [483, 223] width 124 height 17
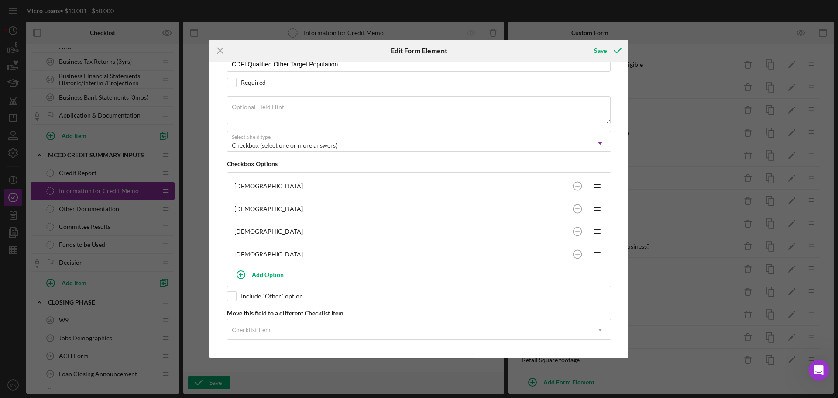
scroll to position [65, 0]
click at [575, 190] on circle at bounding box center [577, 186] width 8 height 8
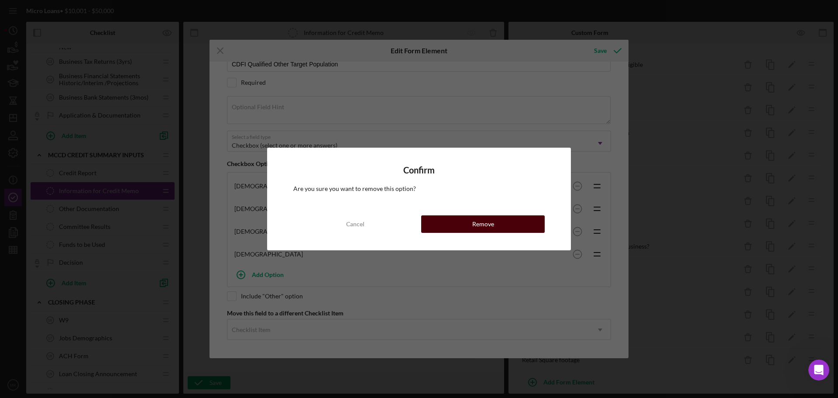
click at [480, 220] on div "Remove" at bounding box center [483, 223] width 22 height 17
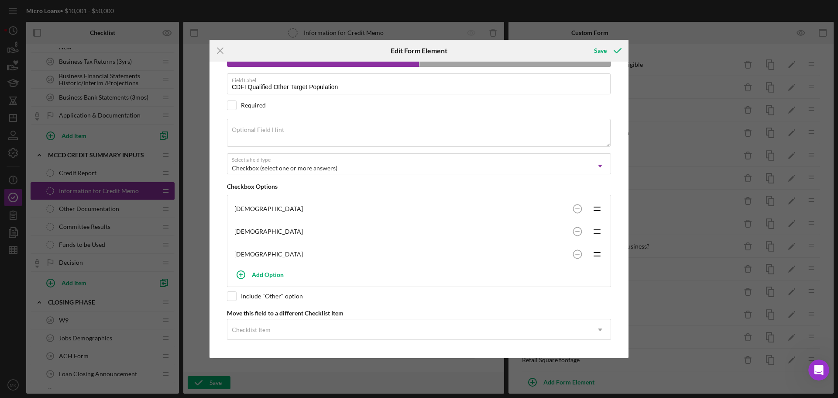
scroll to position [42, 0]
click at [575, 252] on circle at bounding box center [577, 254] width 8 height 8
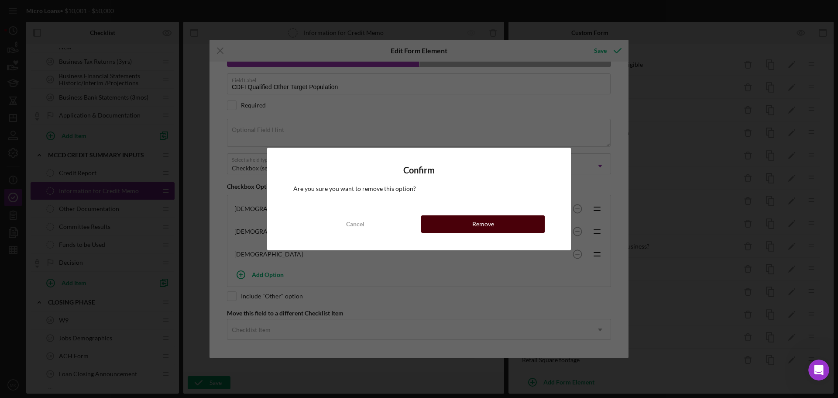
click at [494, 225] on button "Remove" at bounding box center [483, 223] width 124 height 17
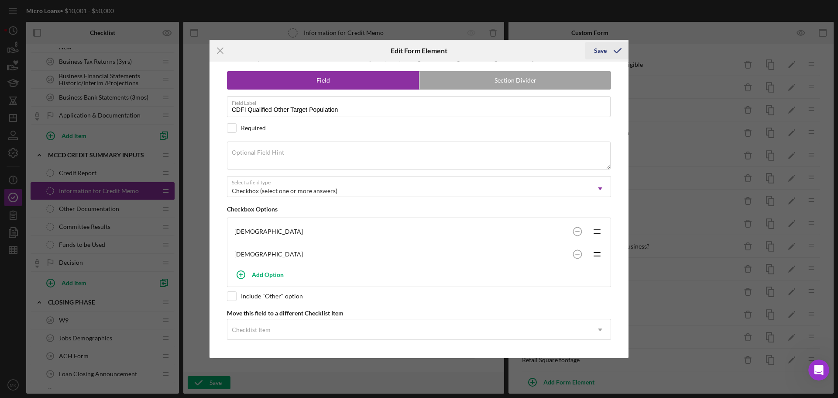
click at [601, 51] on div "Save" at bounding box center [600, 50] width 13 height 17
